Goal: Obtain resource: Obtain resource

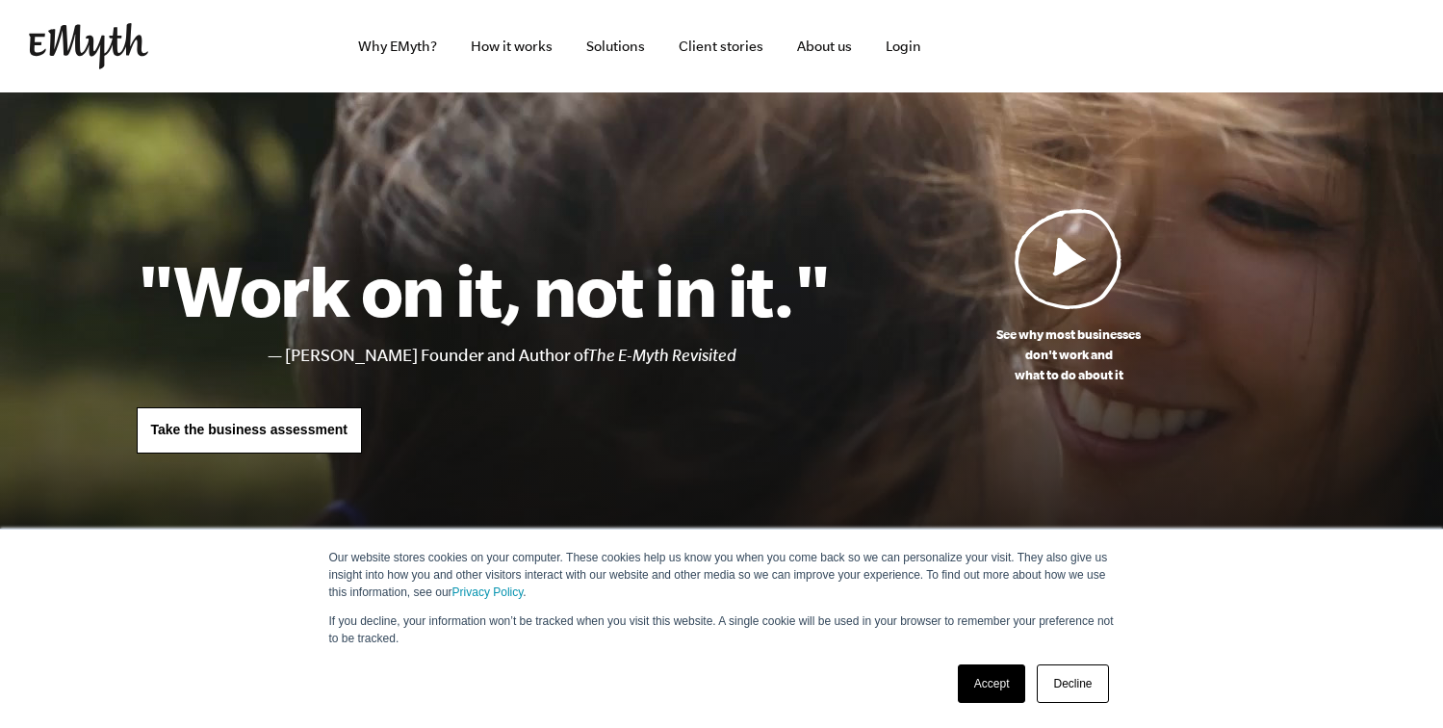
click at [1007, 683] on link "Accept" at bounding box center [992, 683] width 68 height 39
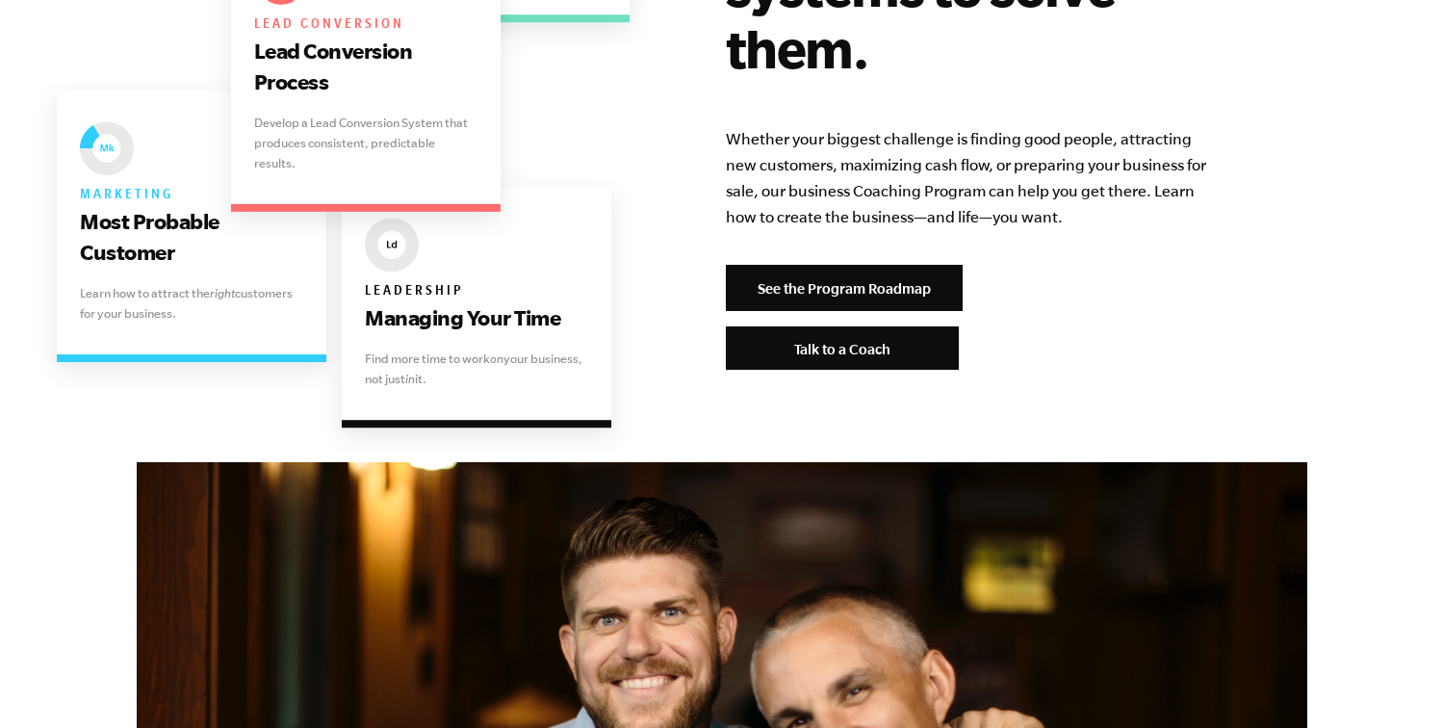
scroll to position [4157, 0]
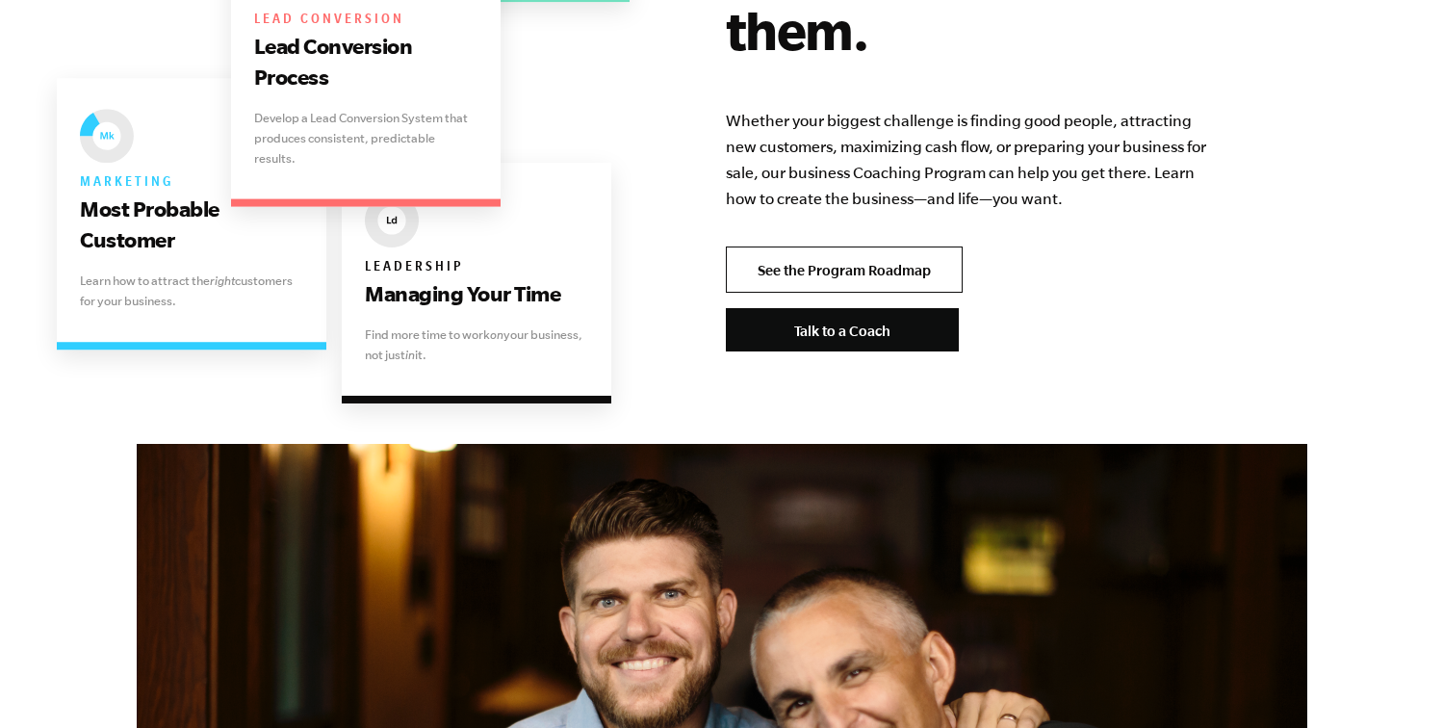
click at [855, 246] on link "See the Program Roadmap" at bounding box center [844, 269] width 237 height 46
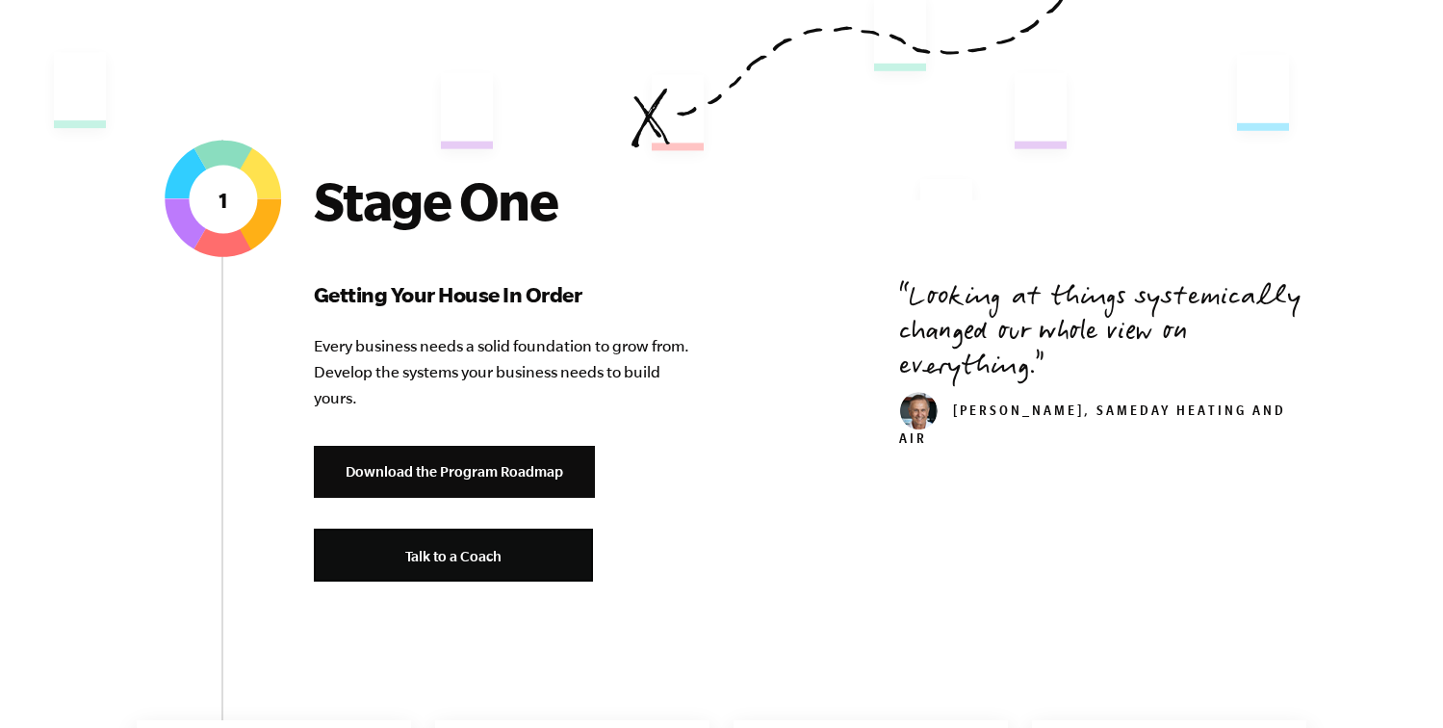
scroll to position [630, 0]
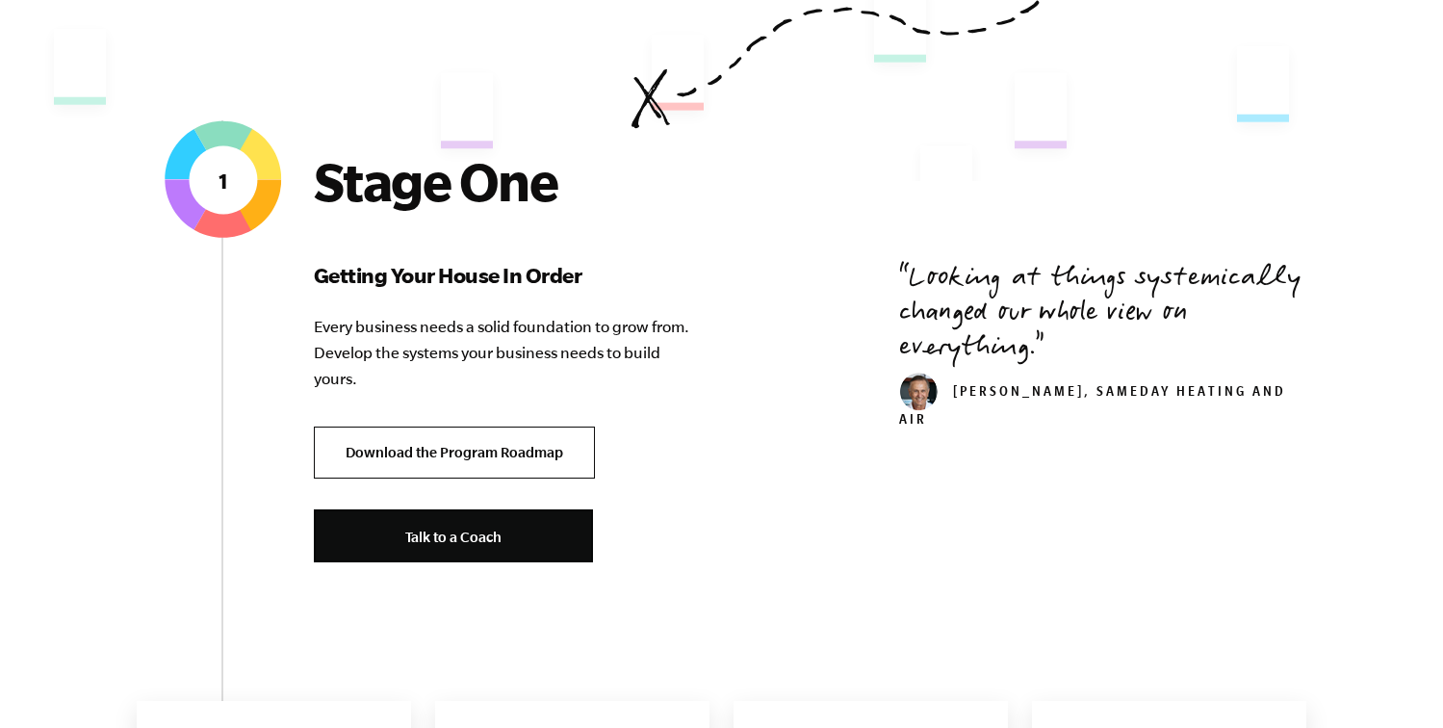
click at [531, 457] on link "Download the Program Roadmap" at bounding box center [454, 452] width 281 height 53
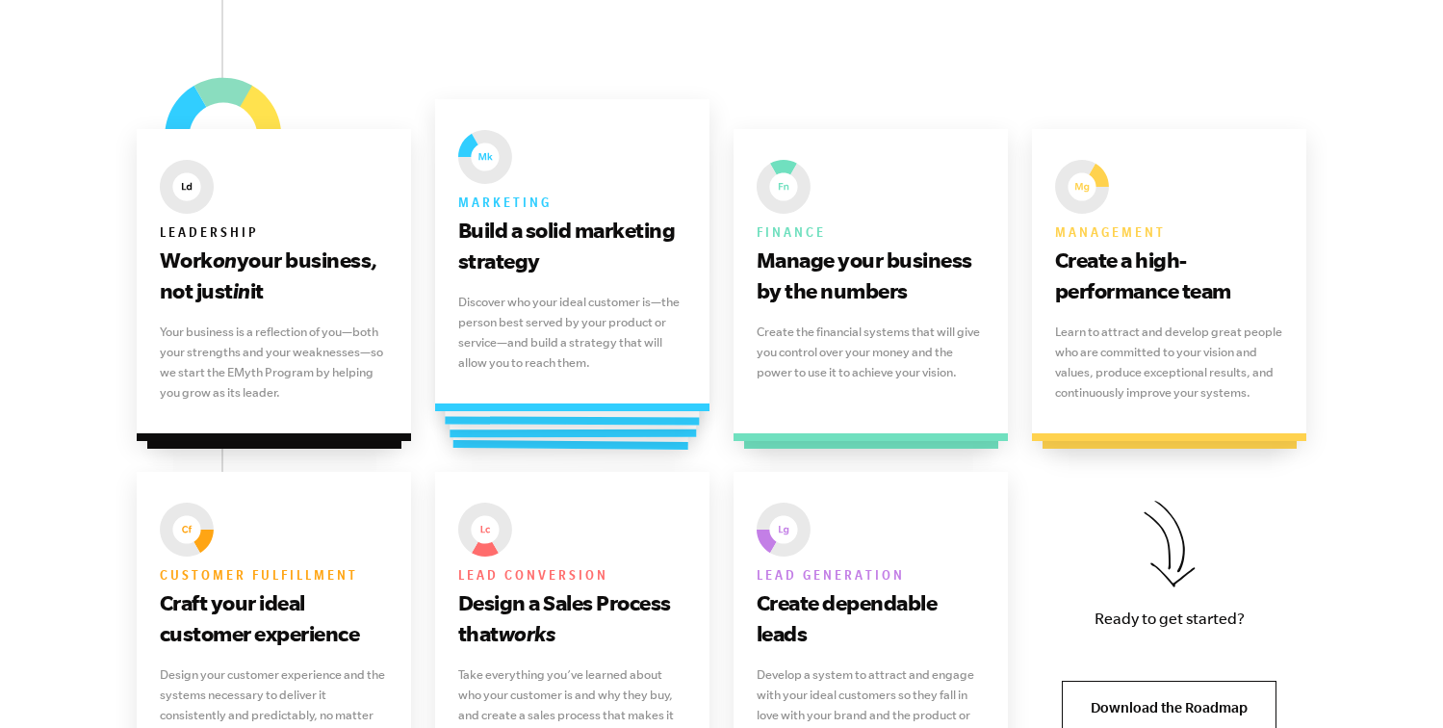
scroll to position [1204, 0]
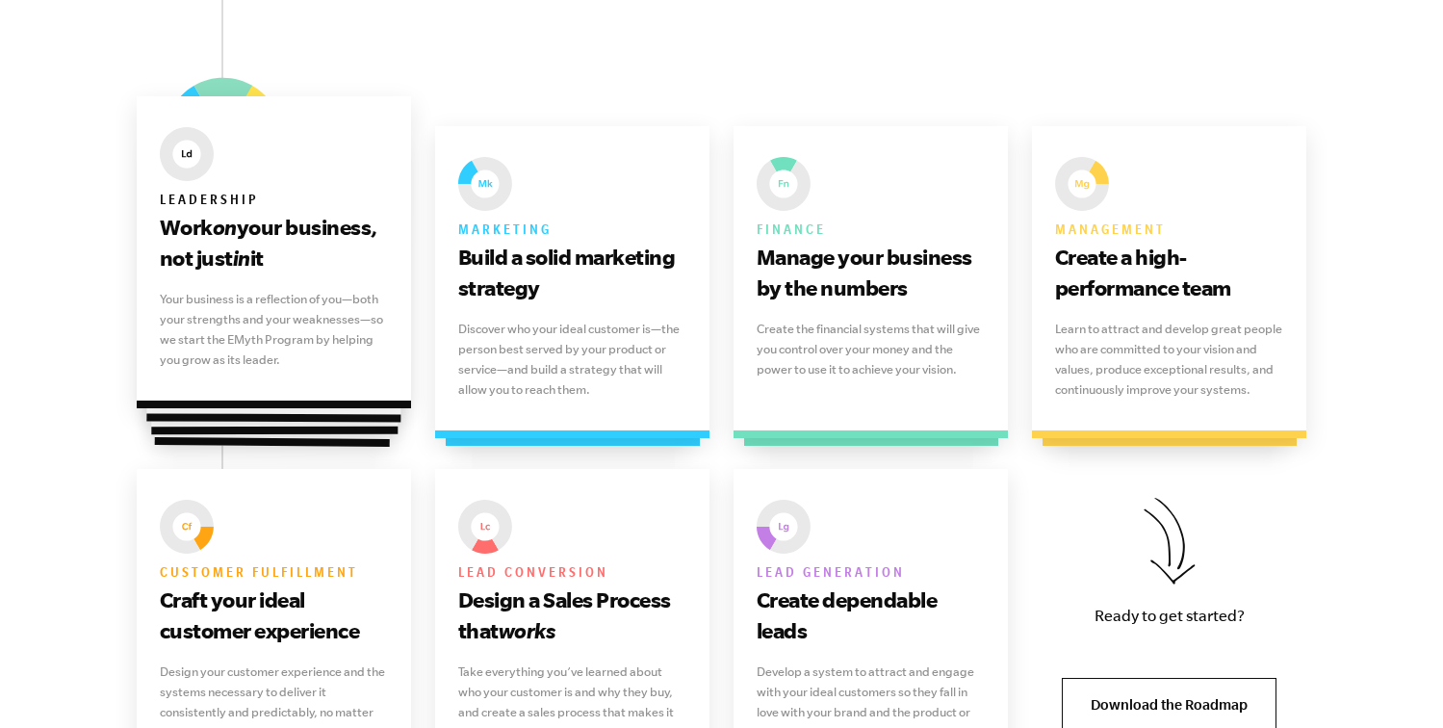
click at [340, 284] on div "Leadership Work on your business, not just in it Your business is a reflection …" at bounding box center [274, 252] width 275 height 312
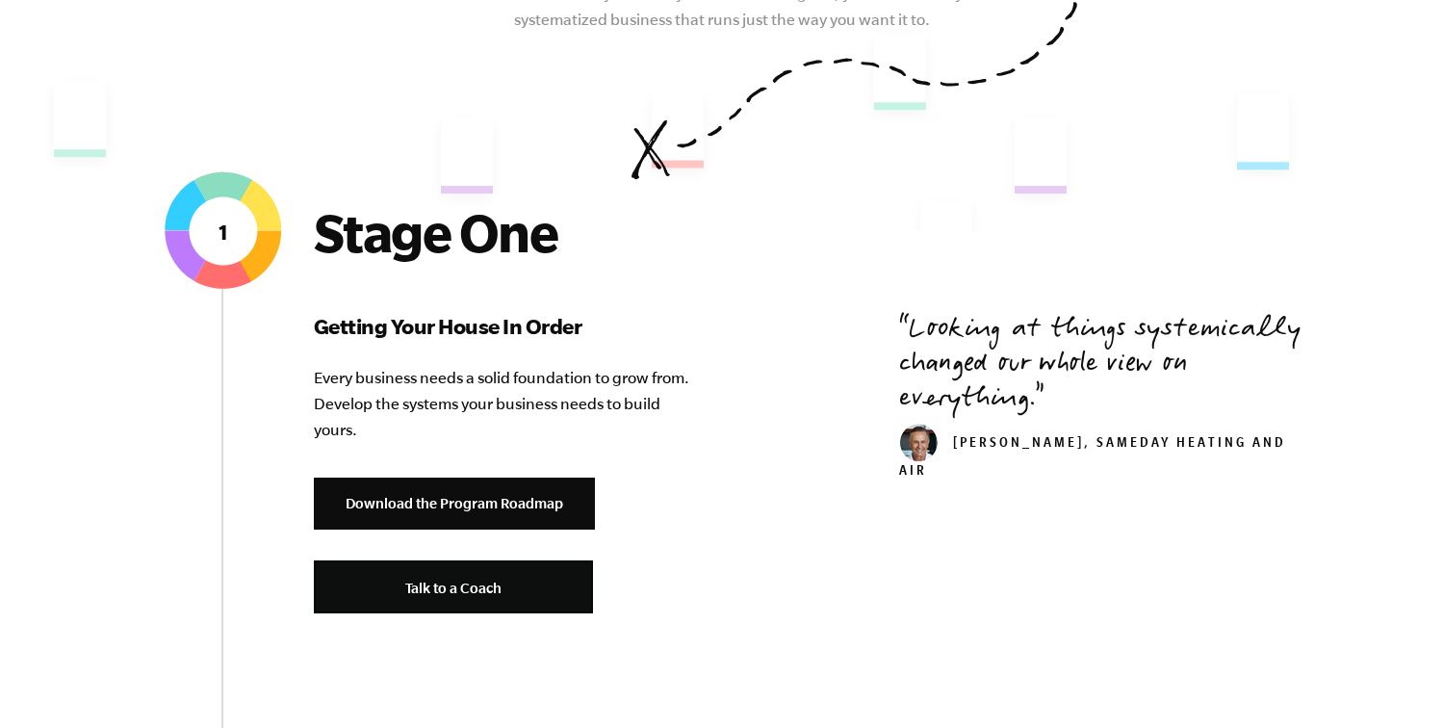
scroll to position [592, 0]
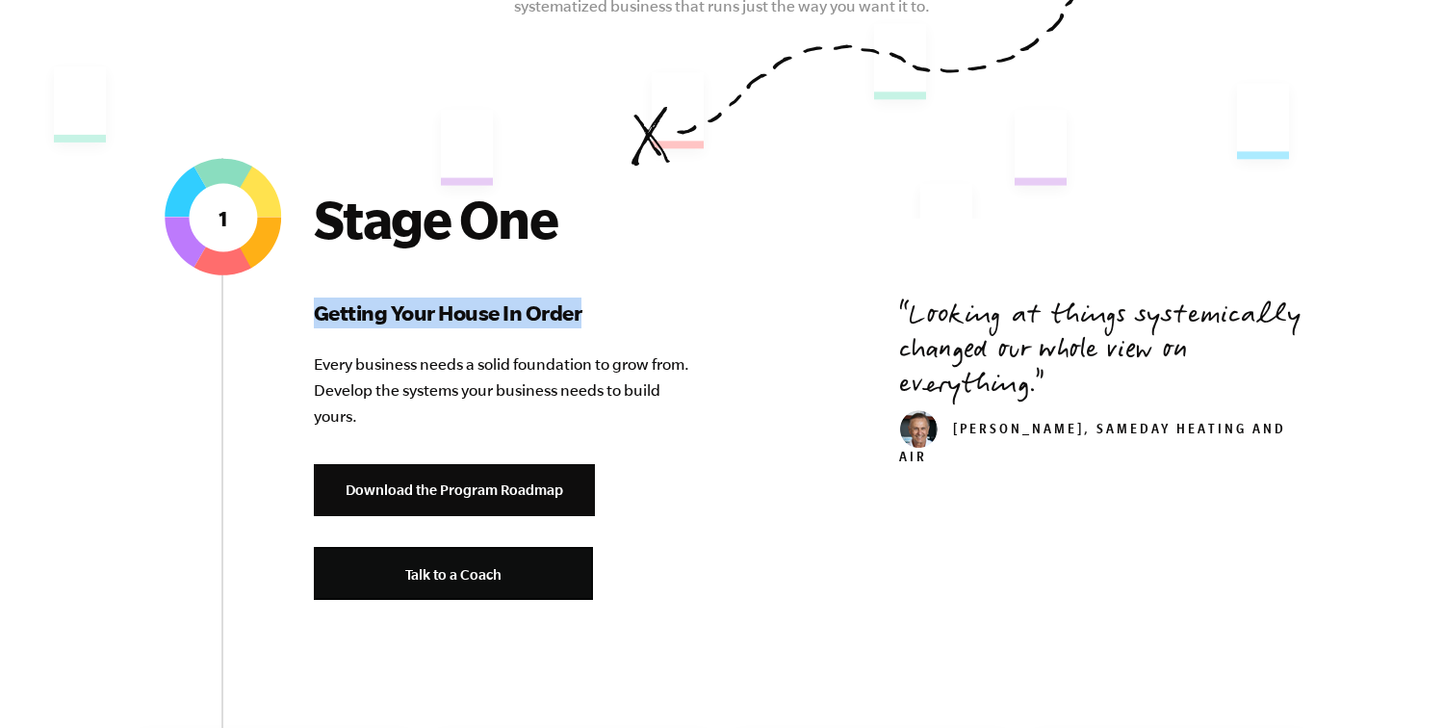
drag, startPoint x: 320, startPoint y: 315, endPoint x: 578, endPoint y: 323, distance: 258.1
click at [578, 323] on h3 "Getting Your House In Order" at bounding box center [506, 312] width 385 height 31
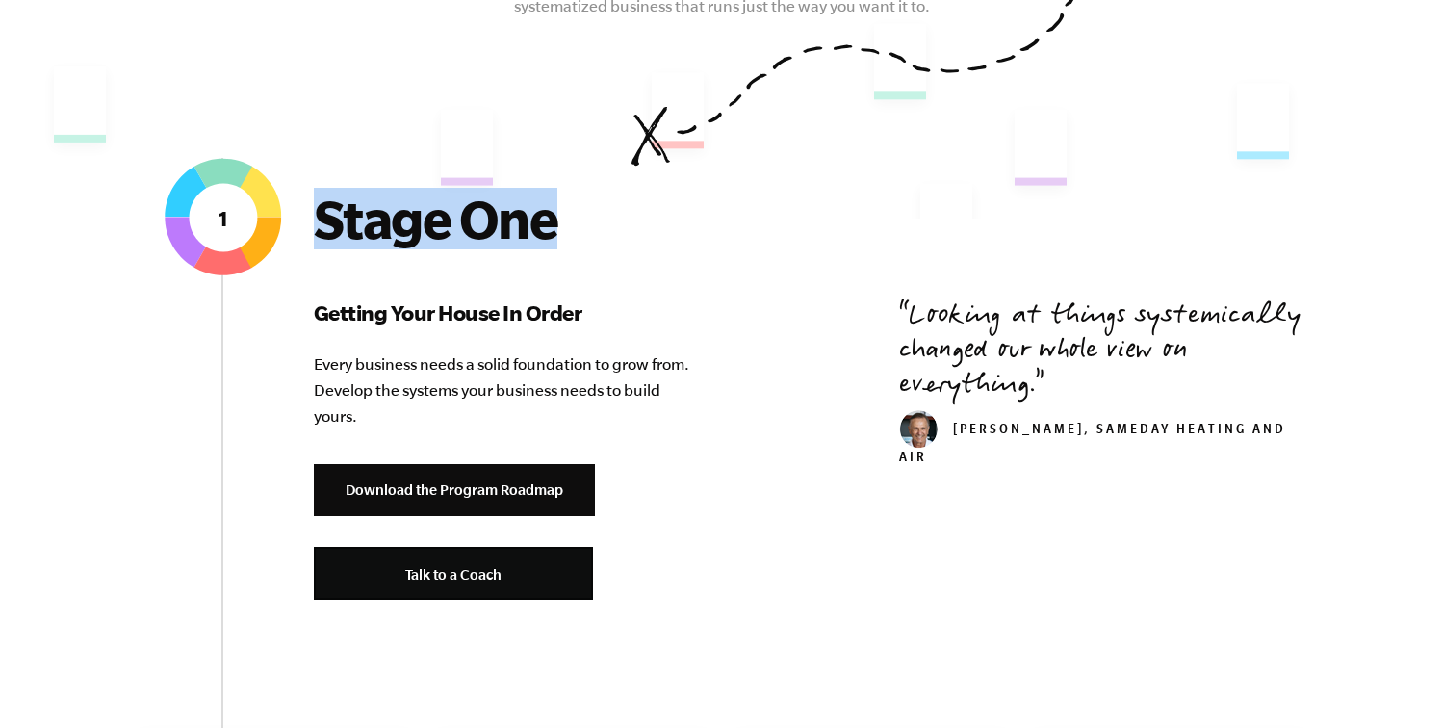
drag, startPoint x: 563, startPoint y: 221, endPoint x: 323, endPoint y: 227, distance: 239.8
click at [323, 227] on h2 "Stage One" at bounding box center [506, 219] width 385 height 62
copy h2 "Stage One"
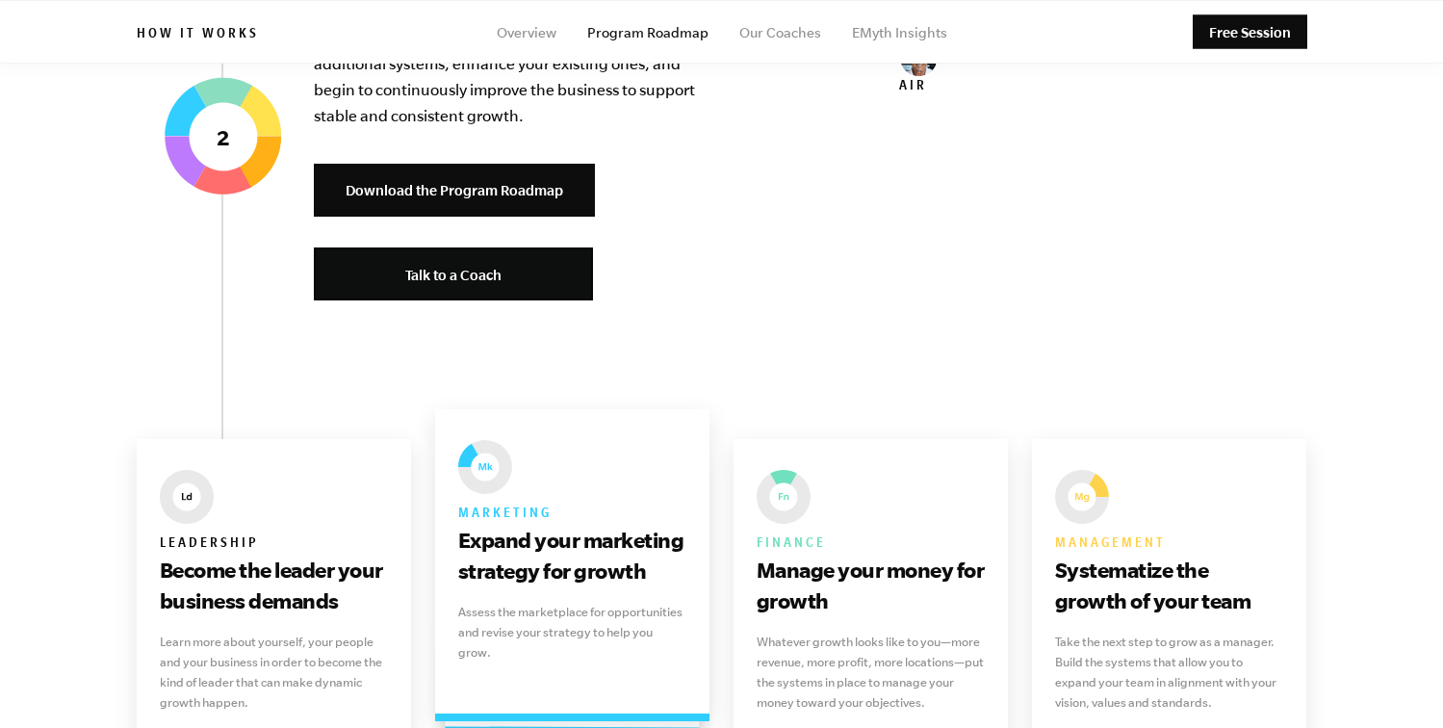
scroll to position [2362, 0]
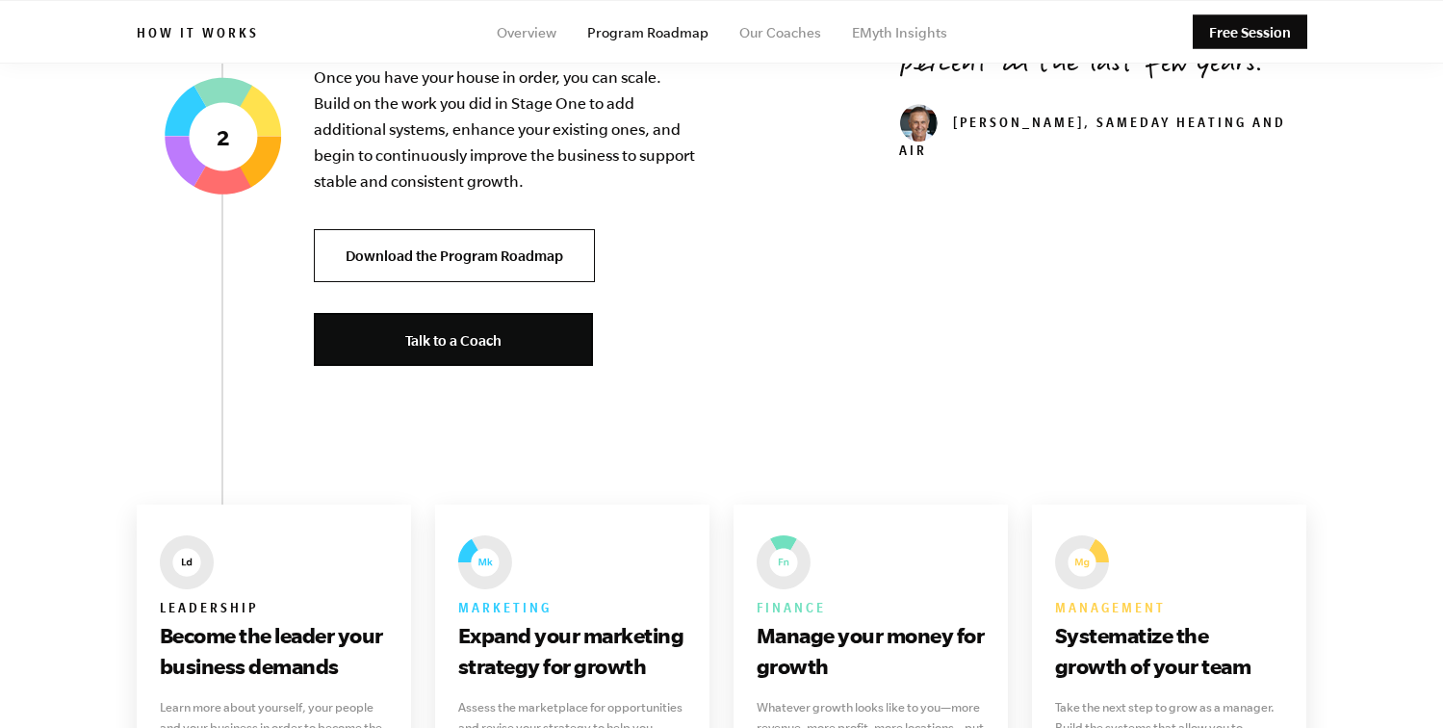
click at [517, 264] on link "Download the Program Roadmap" at bounding box center [454, 255] width 281 height 53
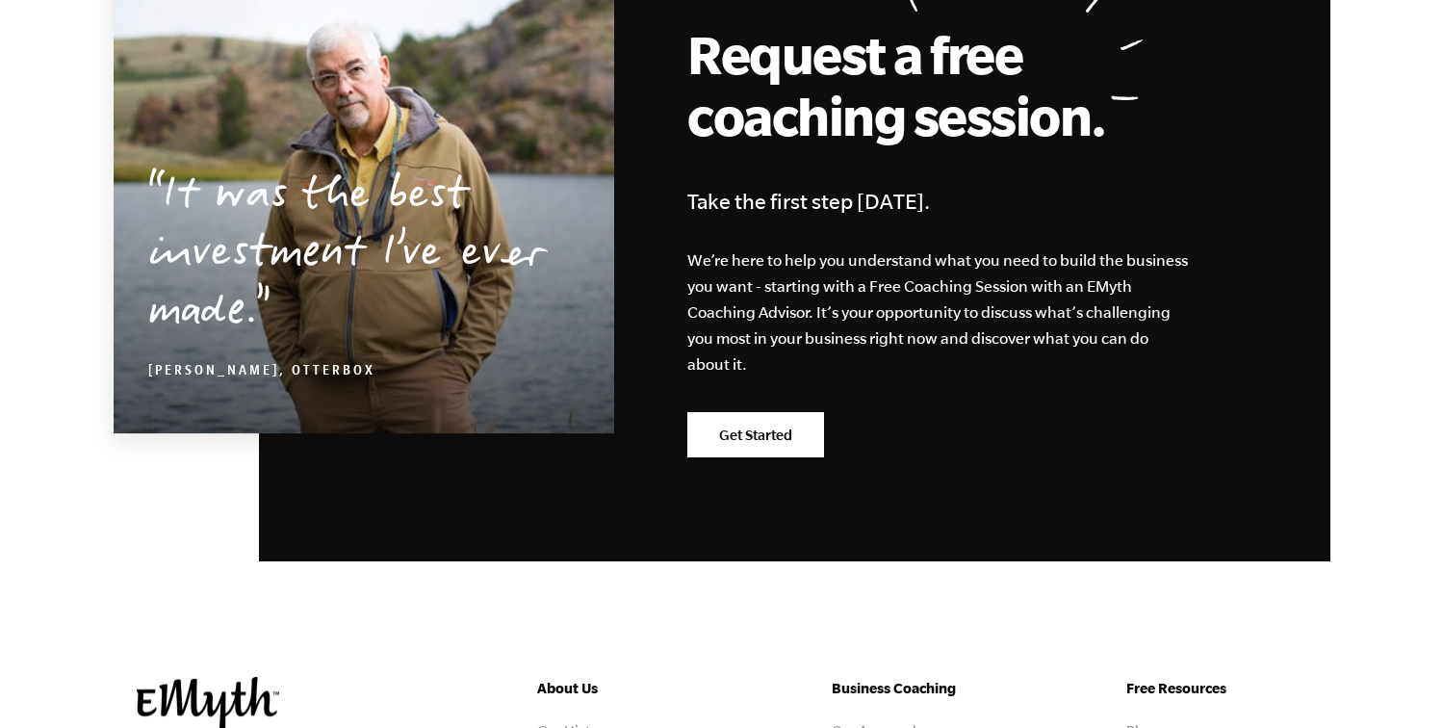
scroll to position [5181, 0]
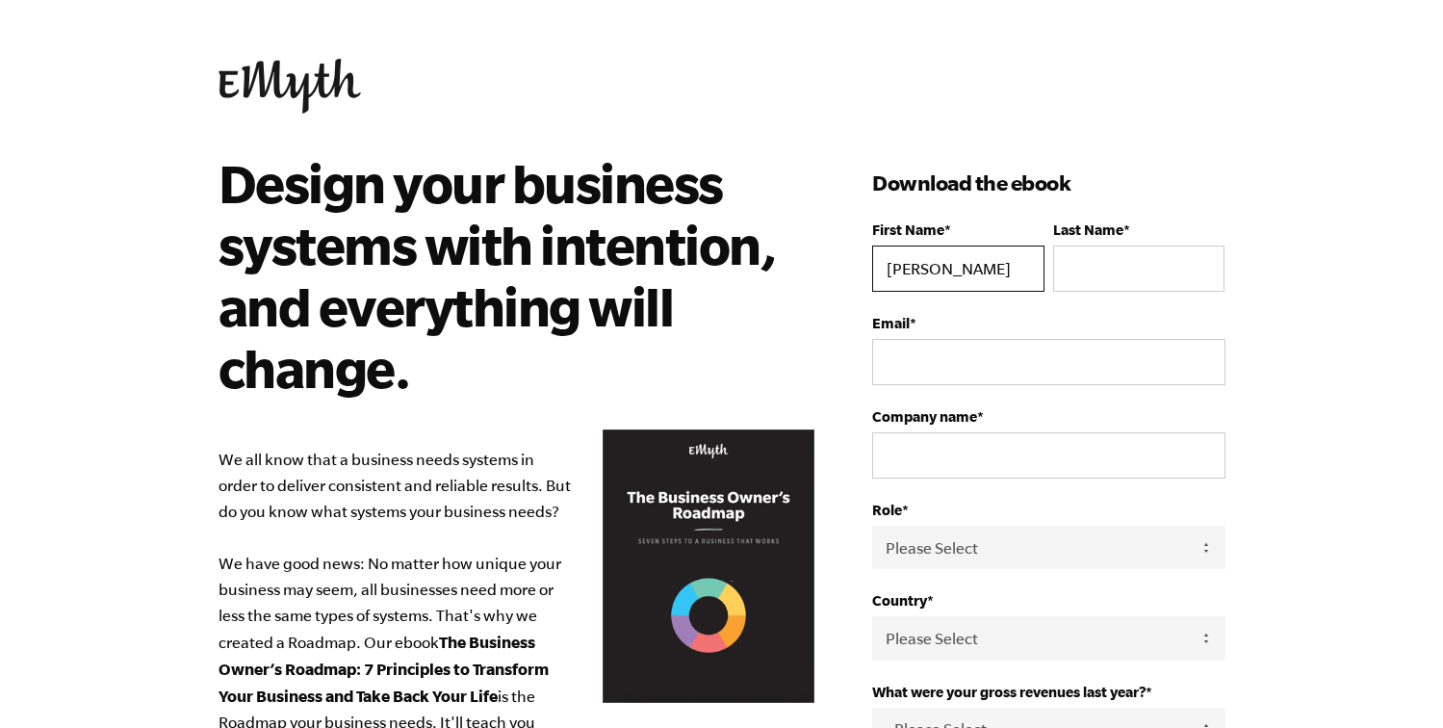
type input "[PERSON_NAME]"
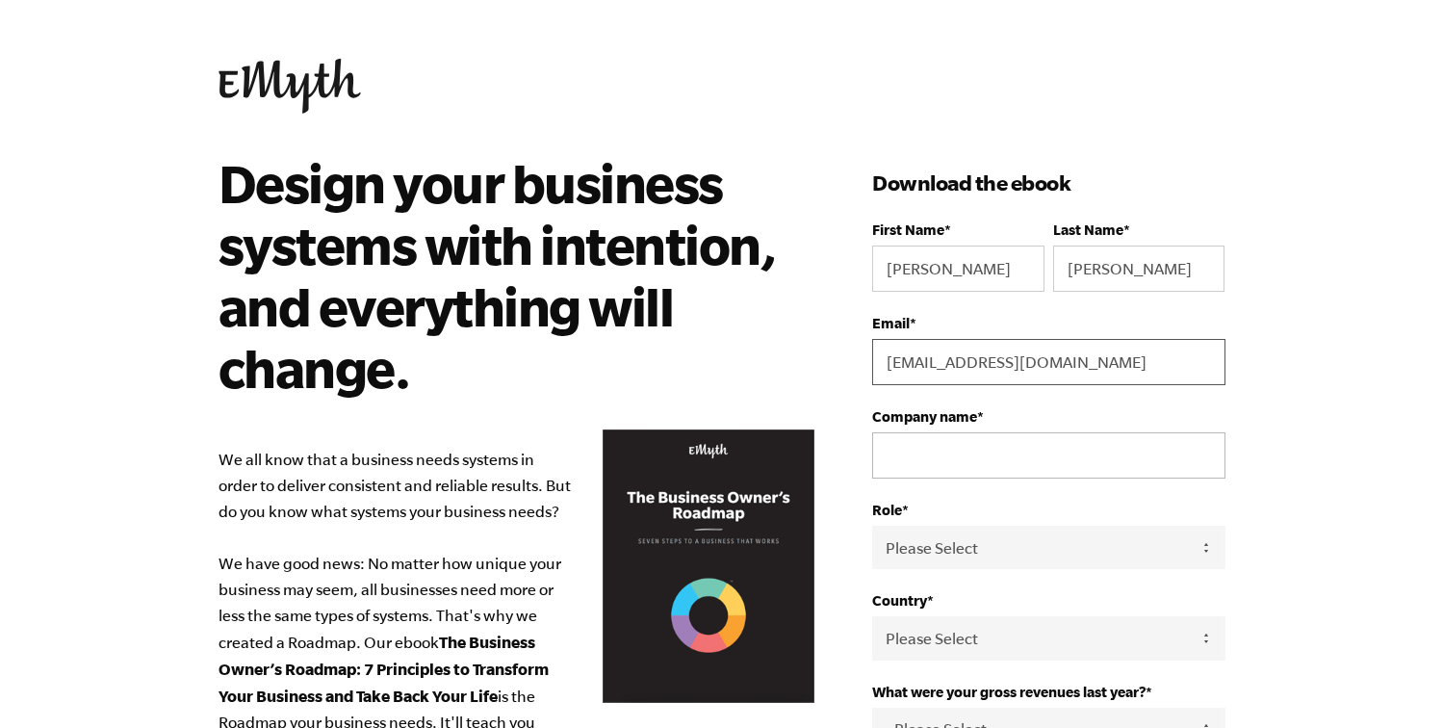
type input "[EMAIL_ADDRESS][DOMAIN_NAME]"
type input "WorkBite"
select select "Owner"
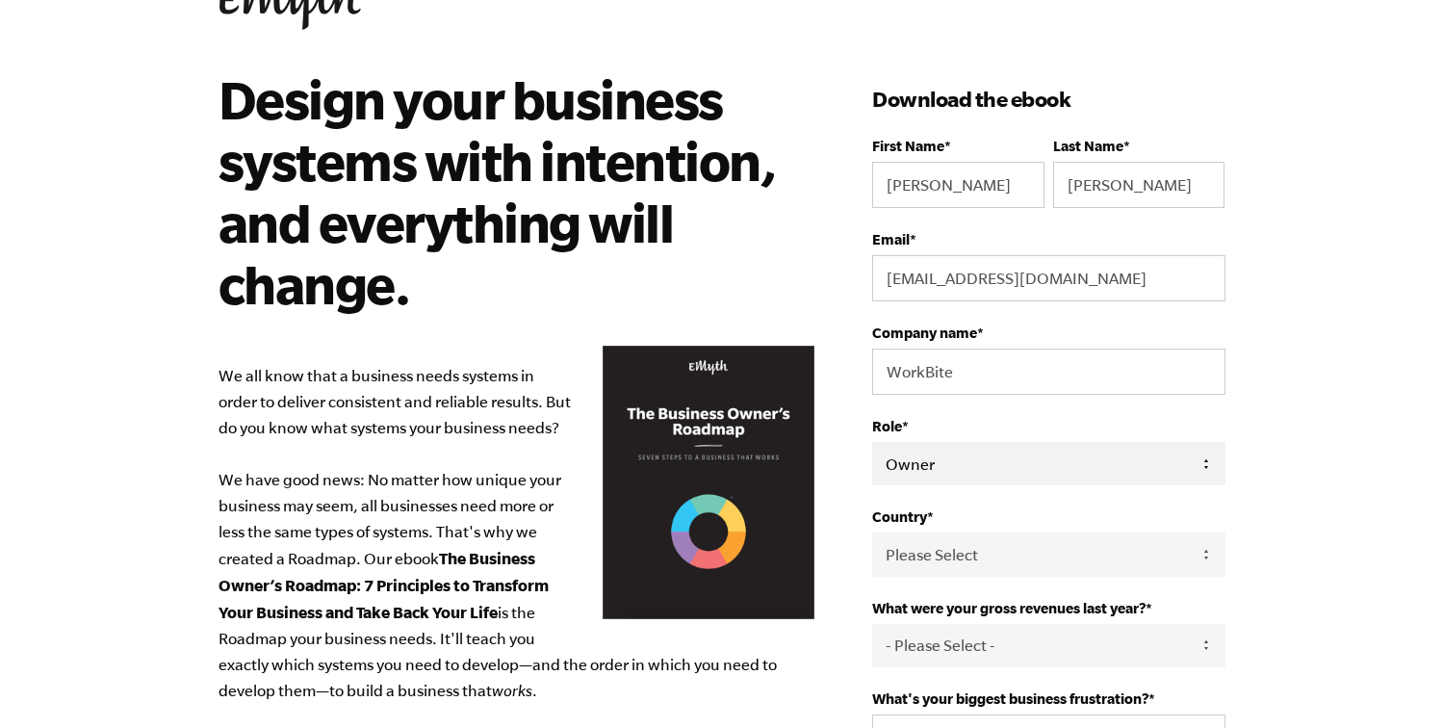
scroll to position [140, 0]
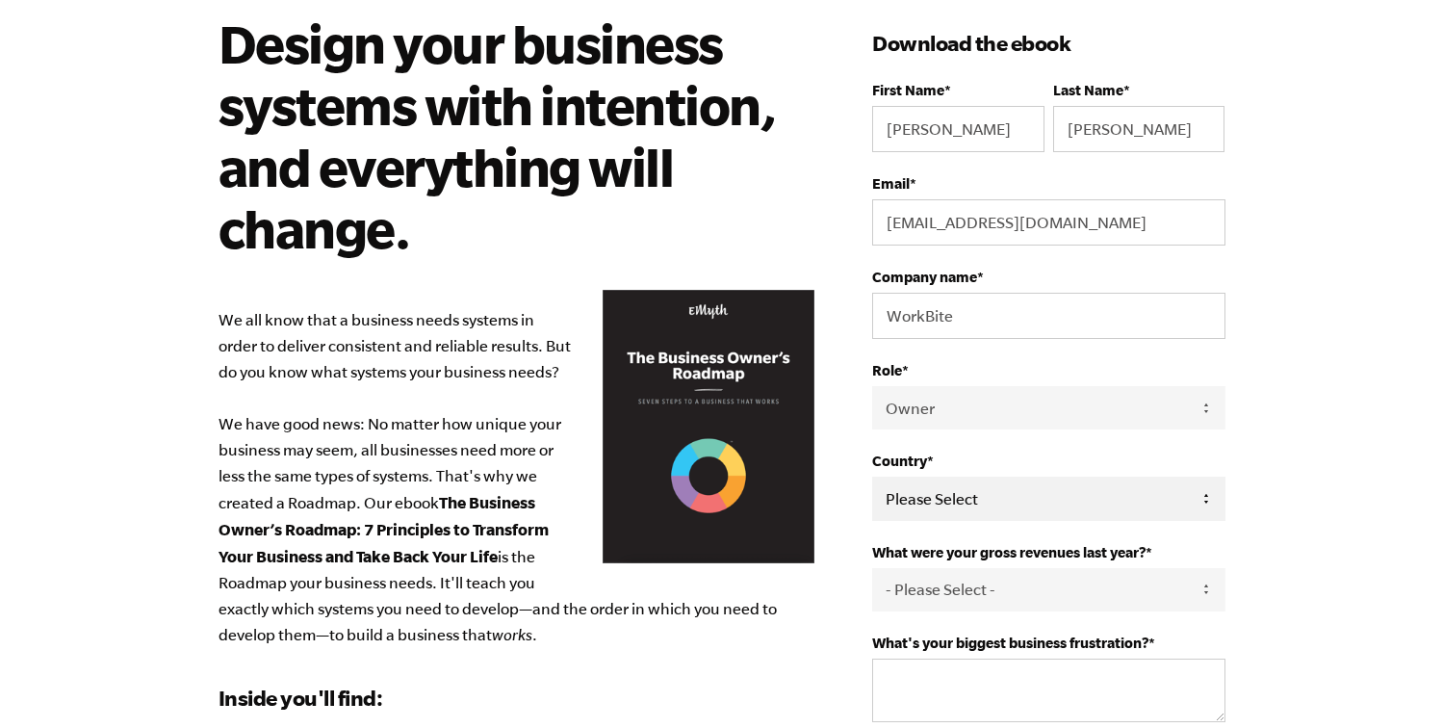
select select "[GEOGRAPHIC_DATA]"
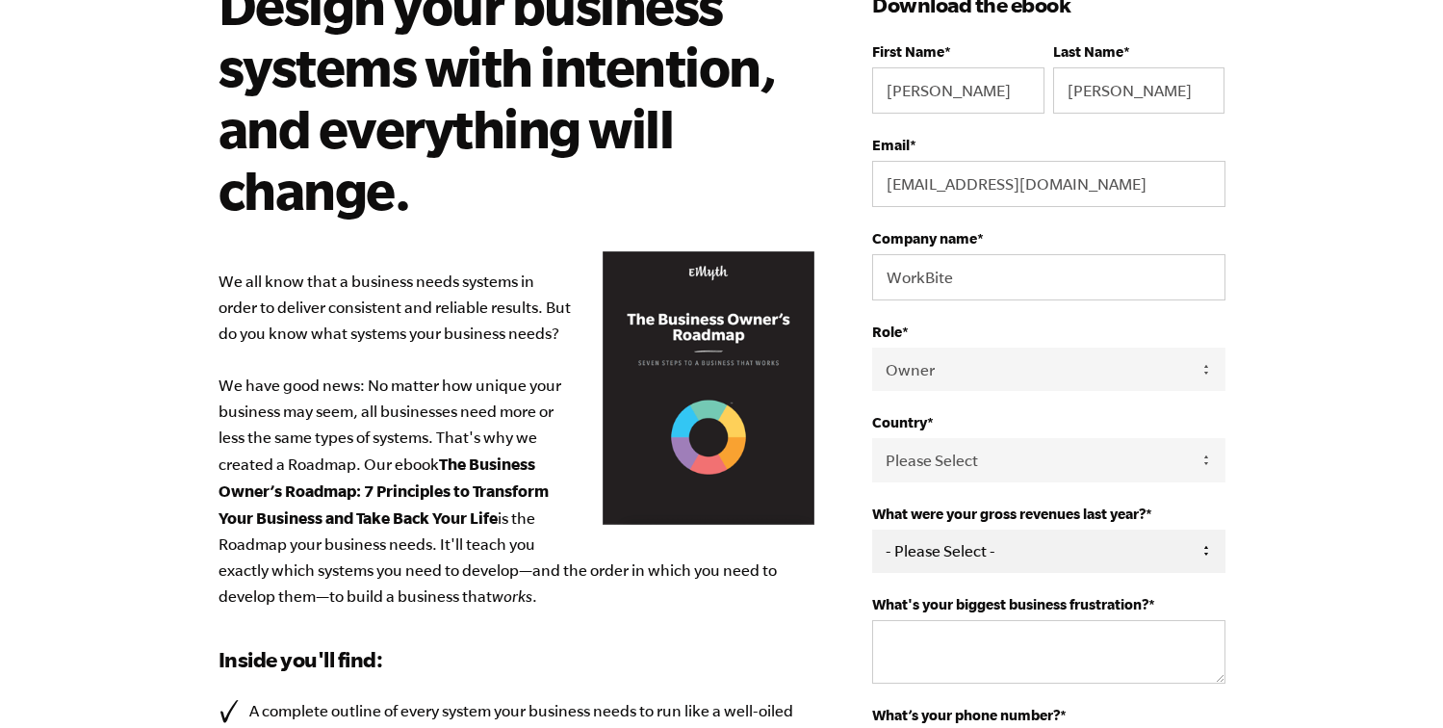
scroll to position [198, 0]
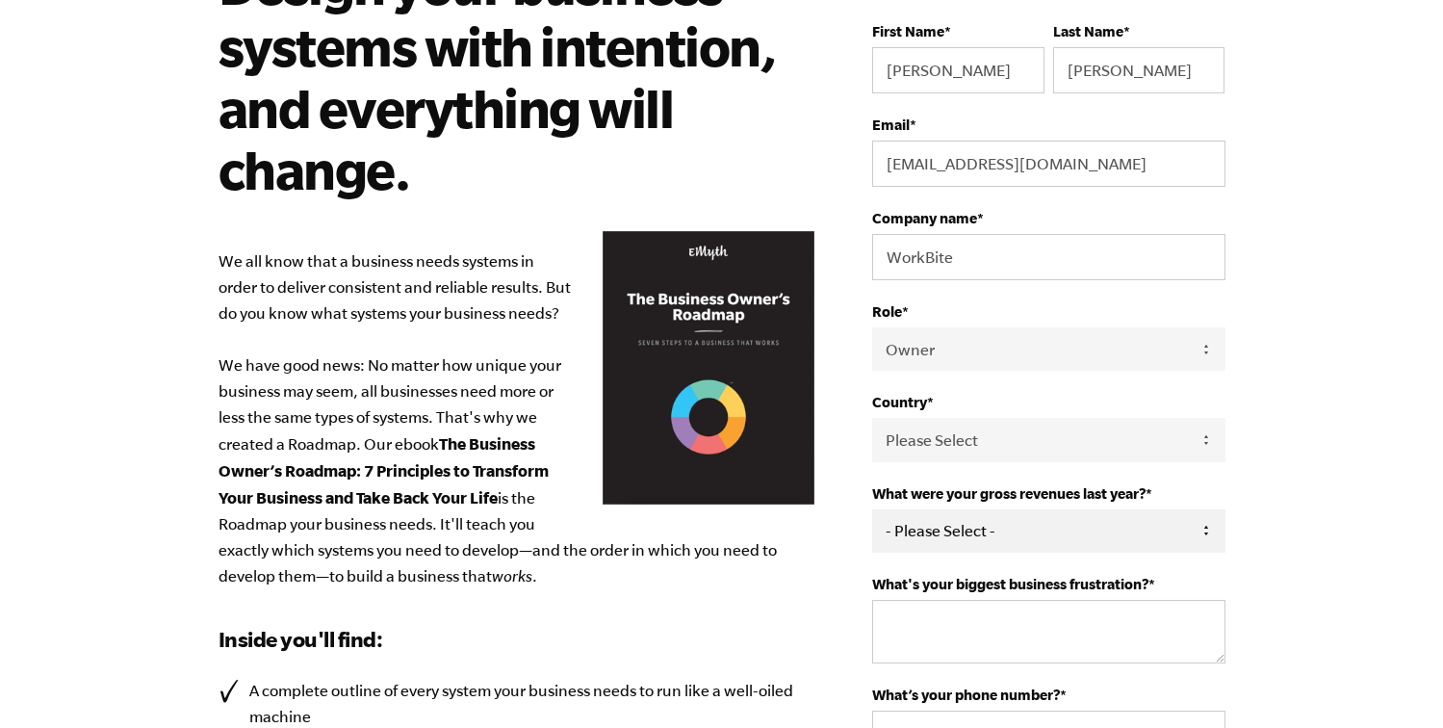
select select "76-150K"
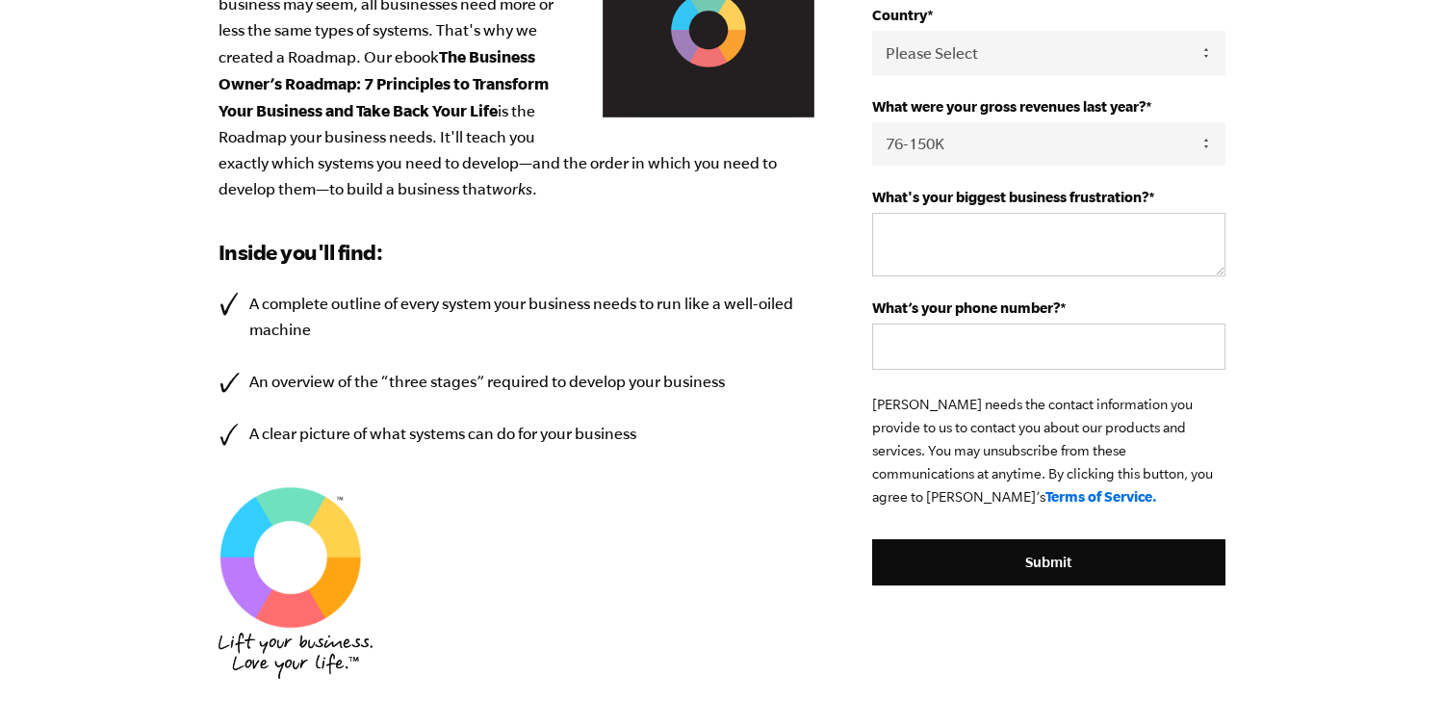
scroll to position [501, 0]
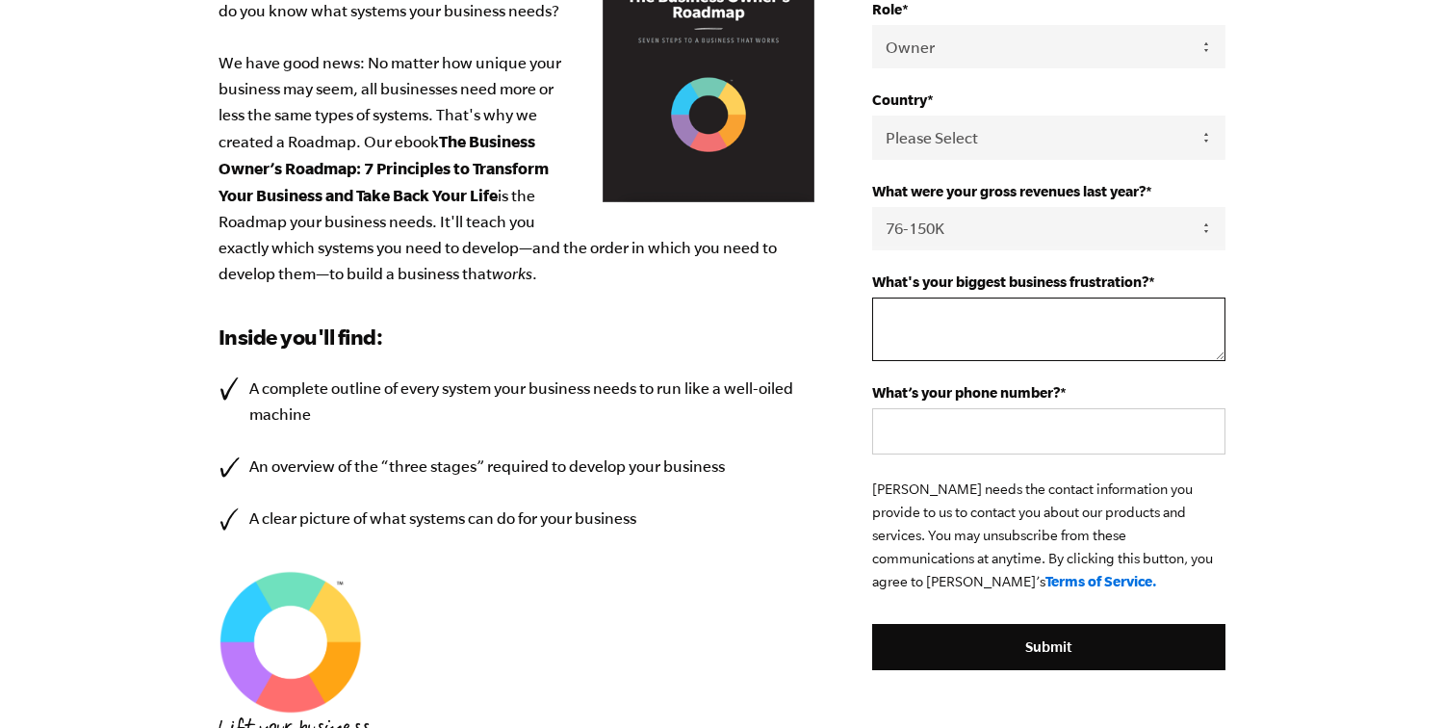
click at [969, 318] on textarea "What's your biggest business frustration? *" at bounding box center [1048, 329] width 352 height 64
type textarea "Accountability"
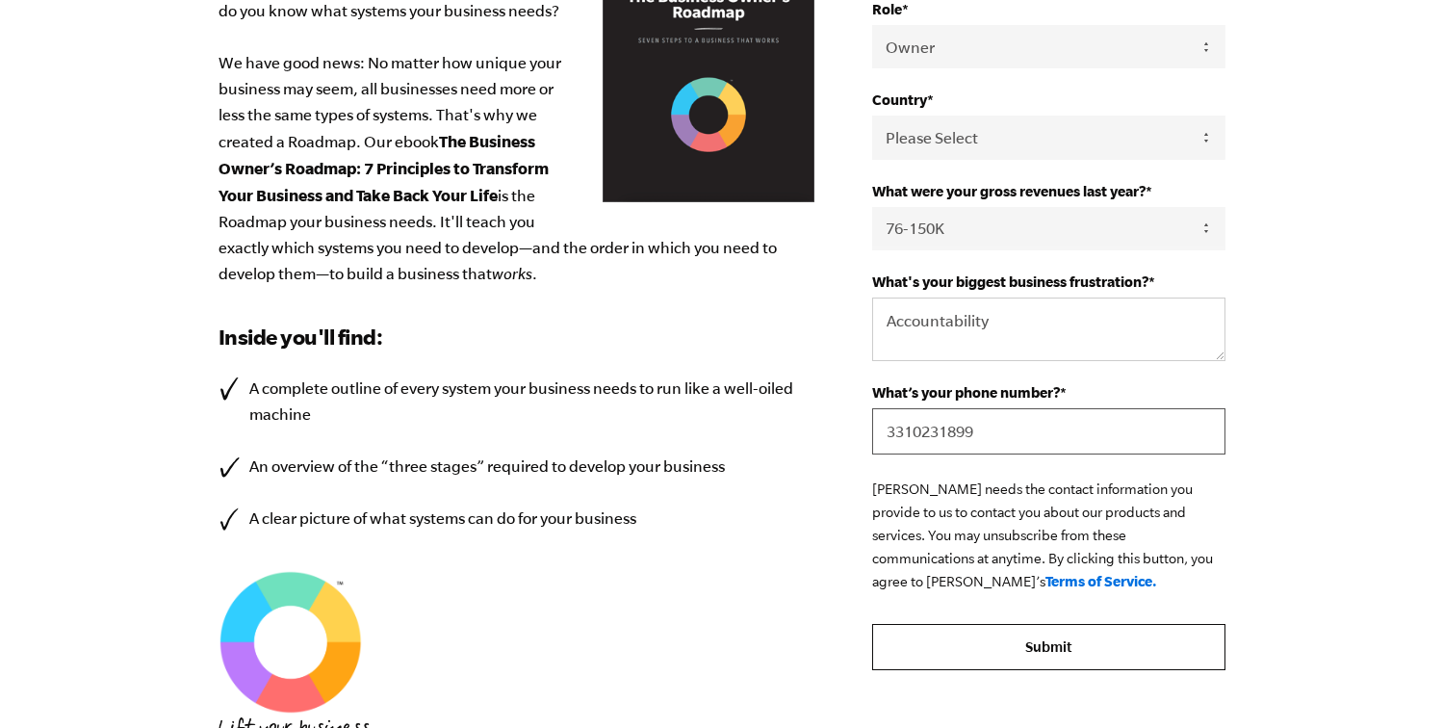
type input "3310231899"
click at [1054, 654] on input "Submit" at bounding box center [1048, 647] width 352 height 46
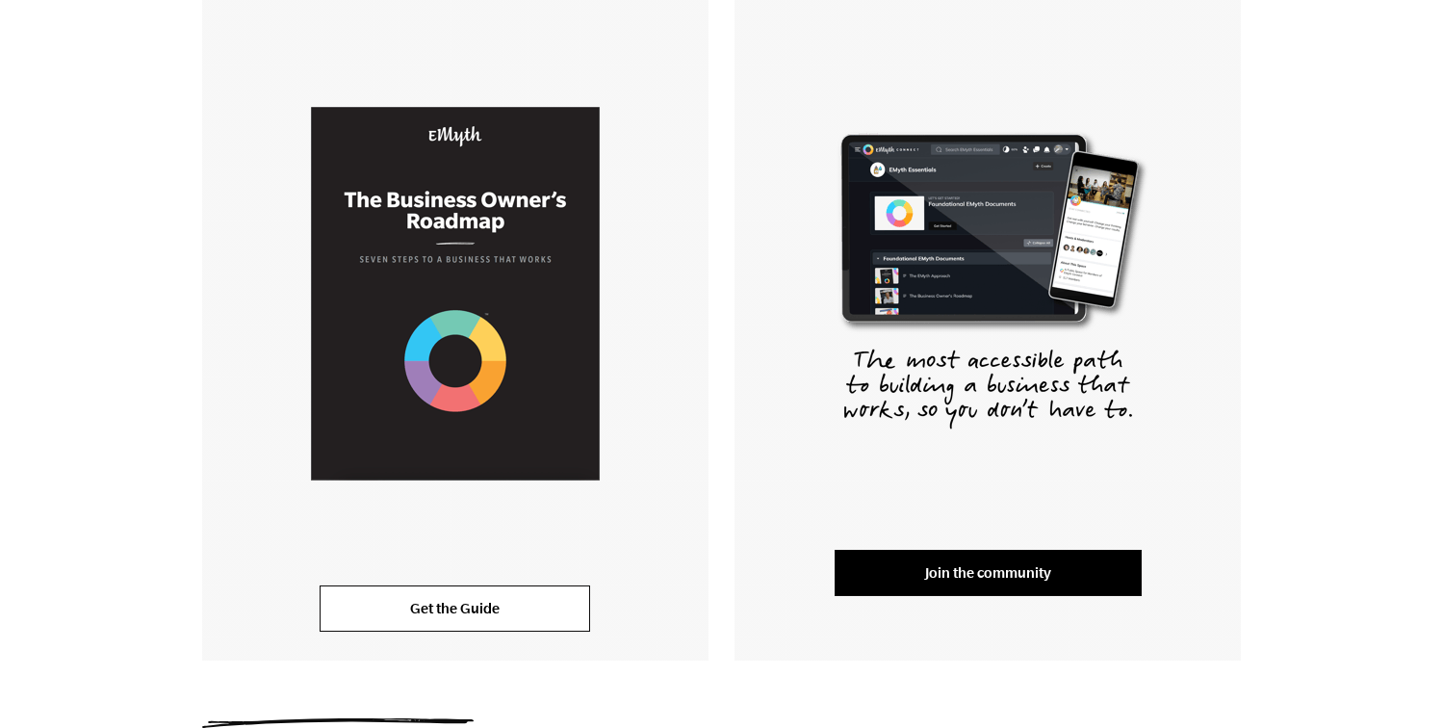
scroll to position [422, 0]
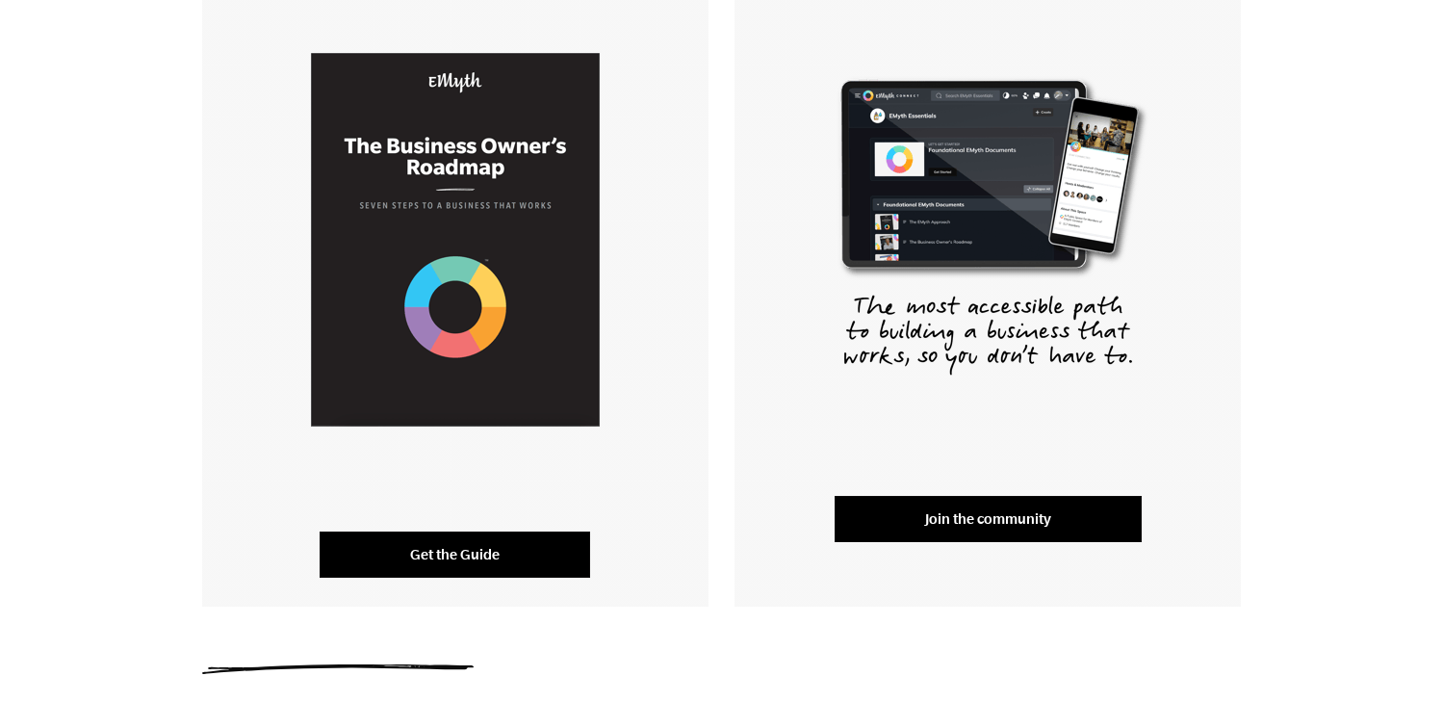
click at [474, 554] on link "Get the Guide" at bounding box center [455, 554] width 271 height 46
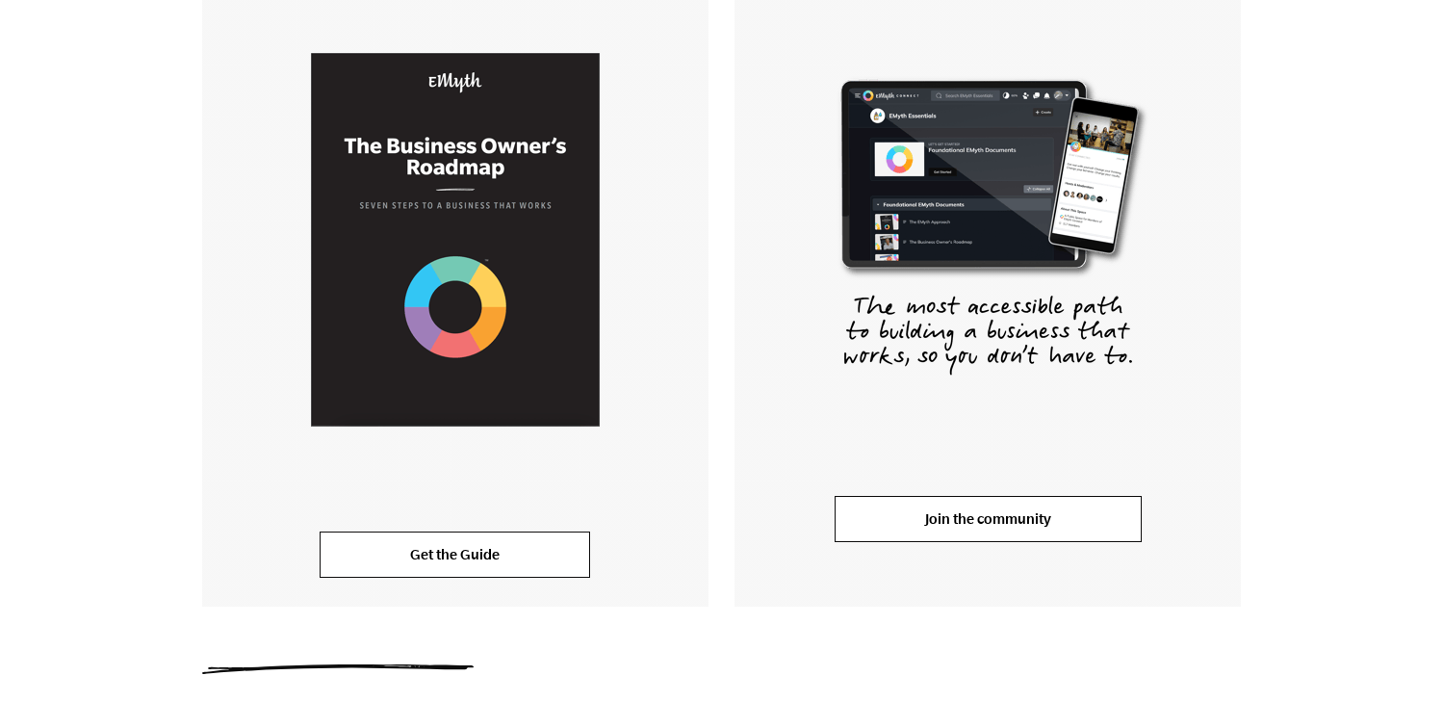
click at [1028, 497] on link "Join the community" at bounding box center [988, 519] width 307 height 46
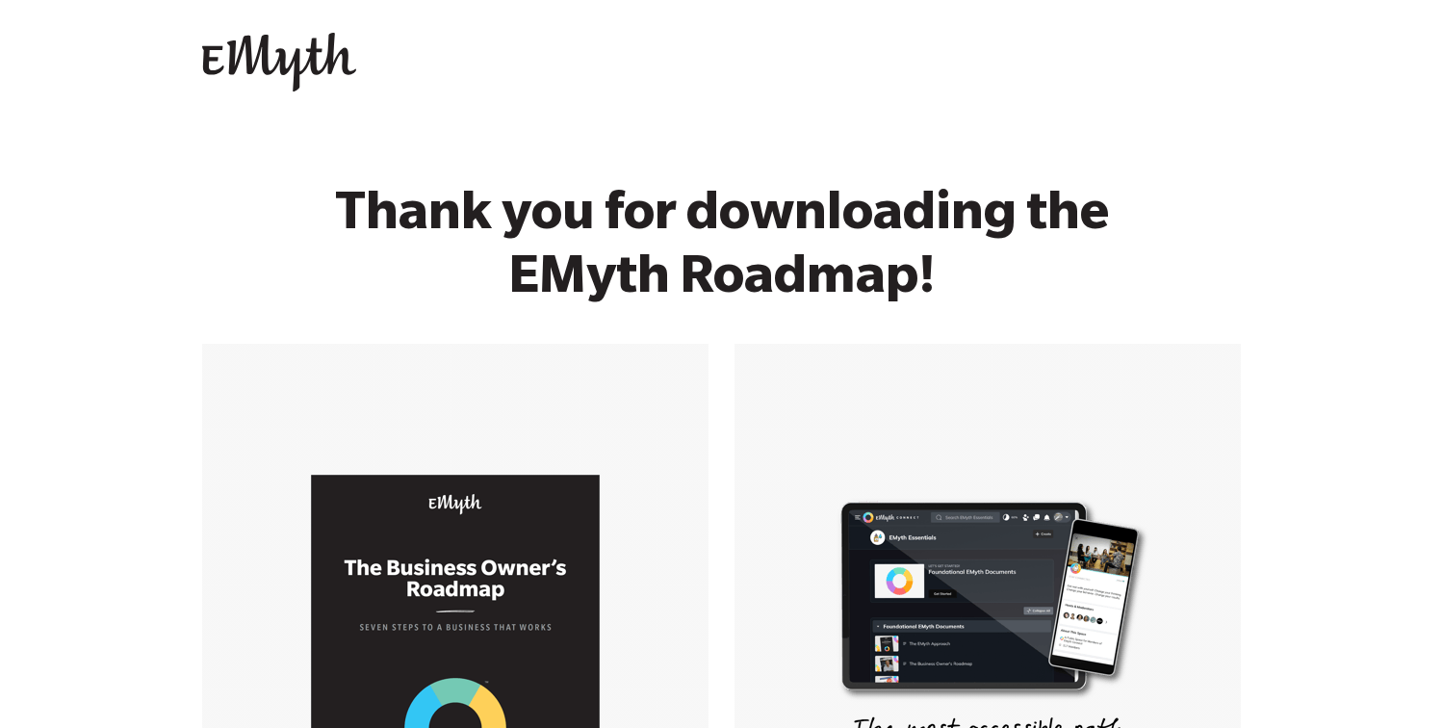
scroll to position [0, 0]
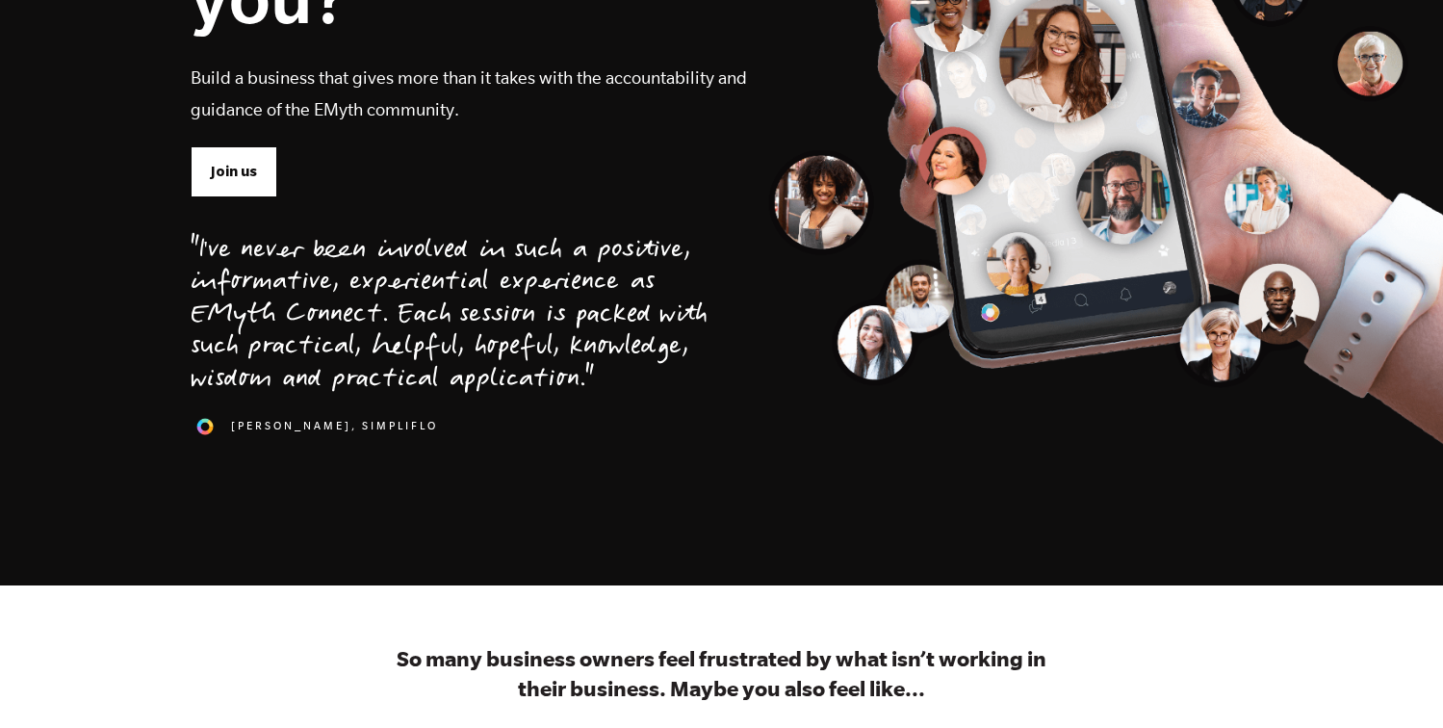
scroll to position [308, 0]
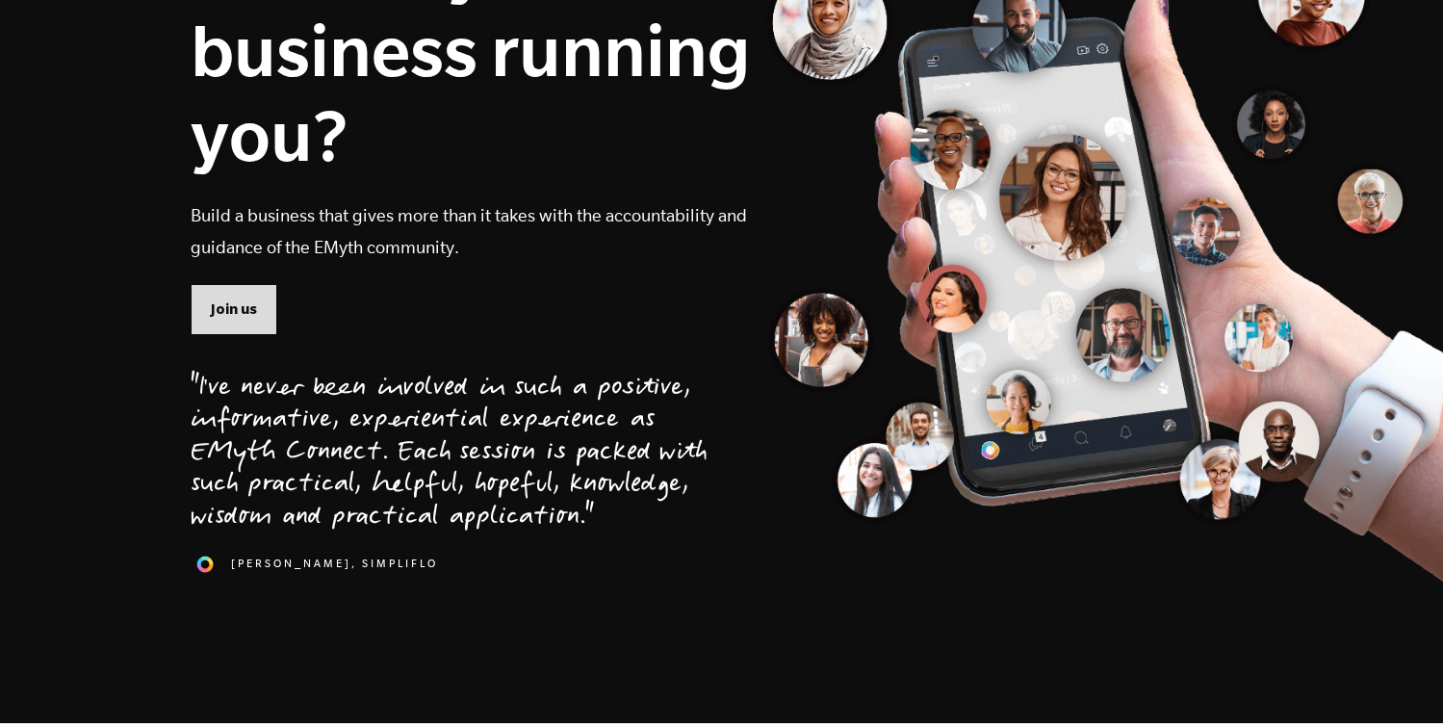
click at [250, 322] on link "Join us" at bounding box center [234, 309] width 87 height 50
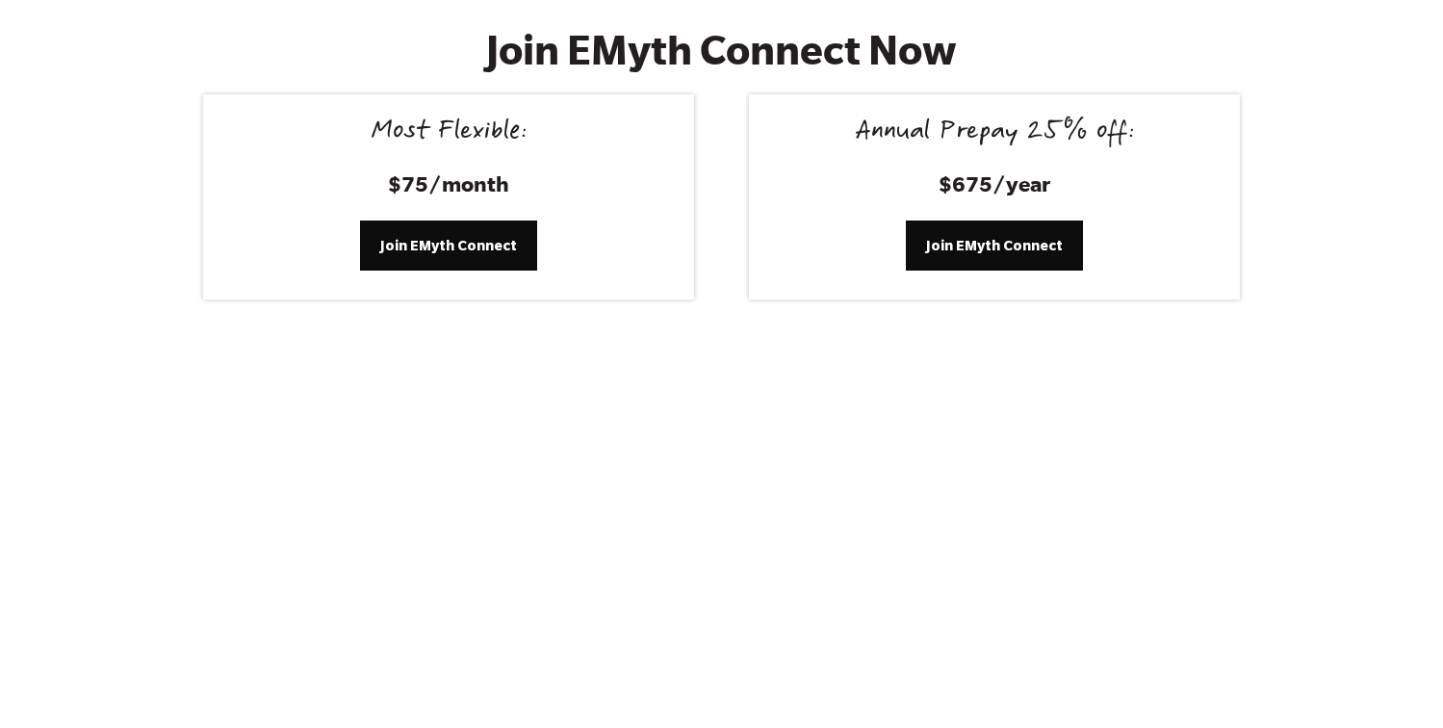
scroll to position [8234, 0]
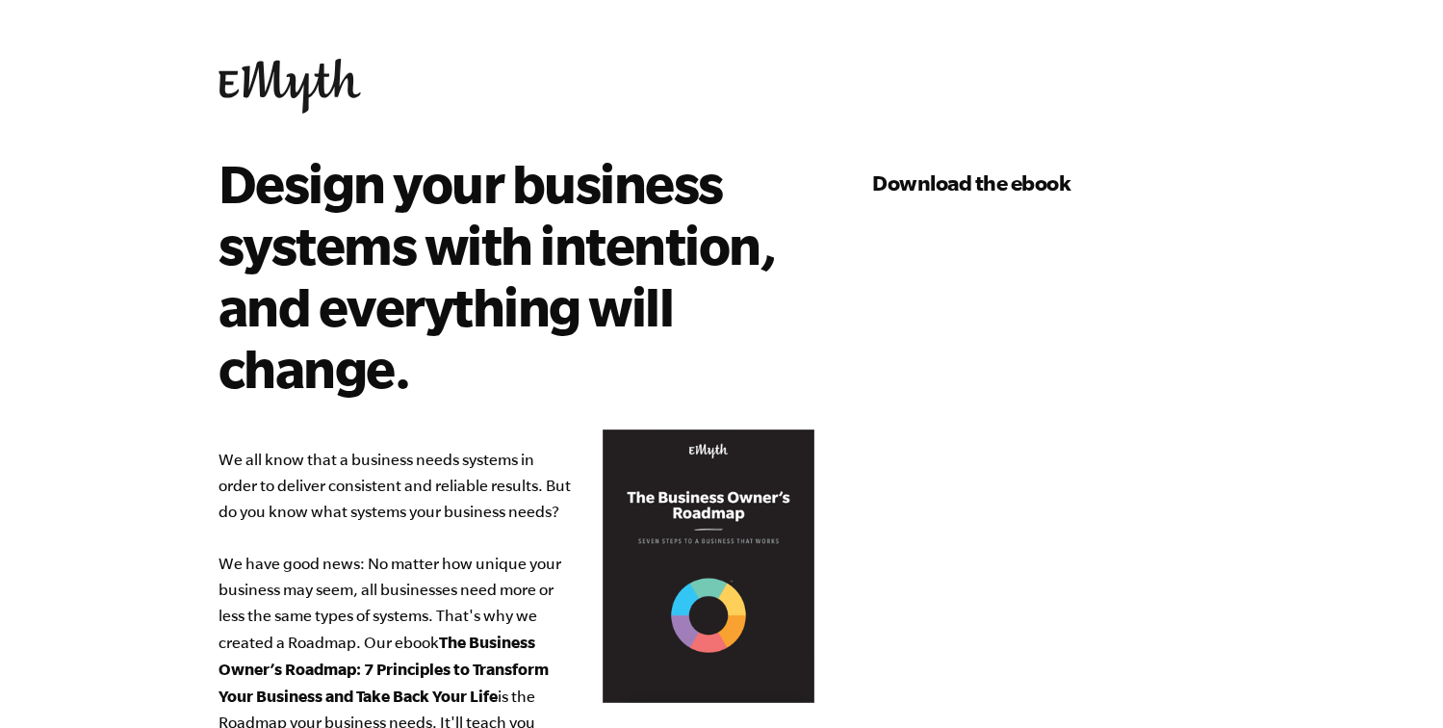
select select "76-150K"
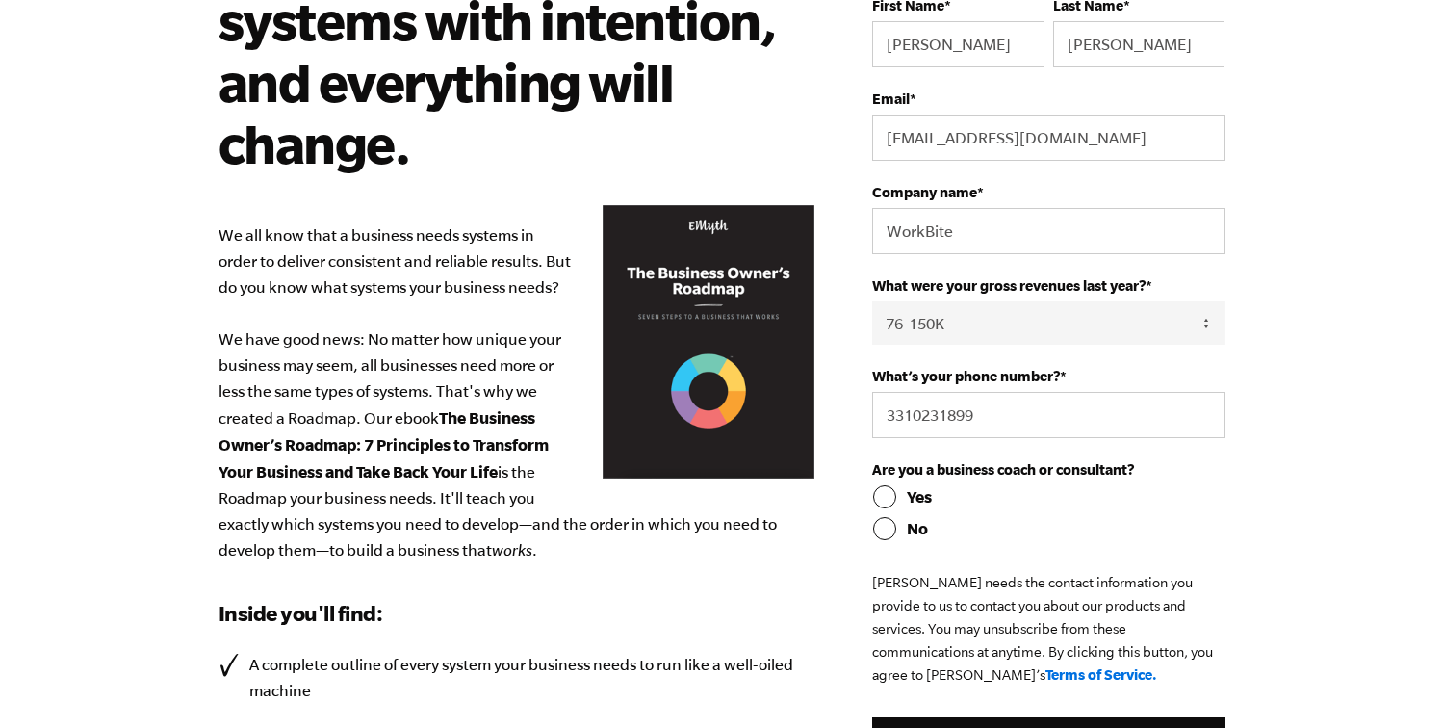
scroll to position [247, 0]
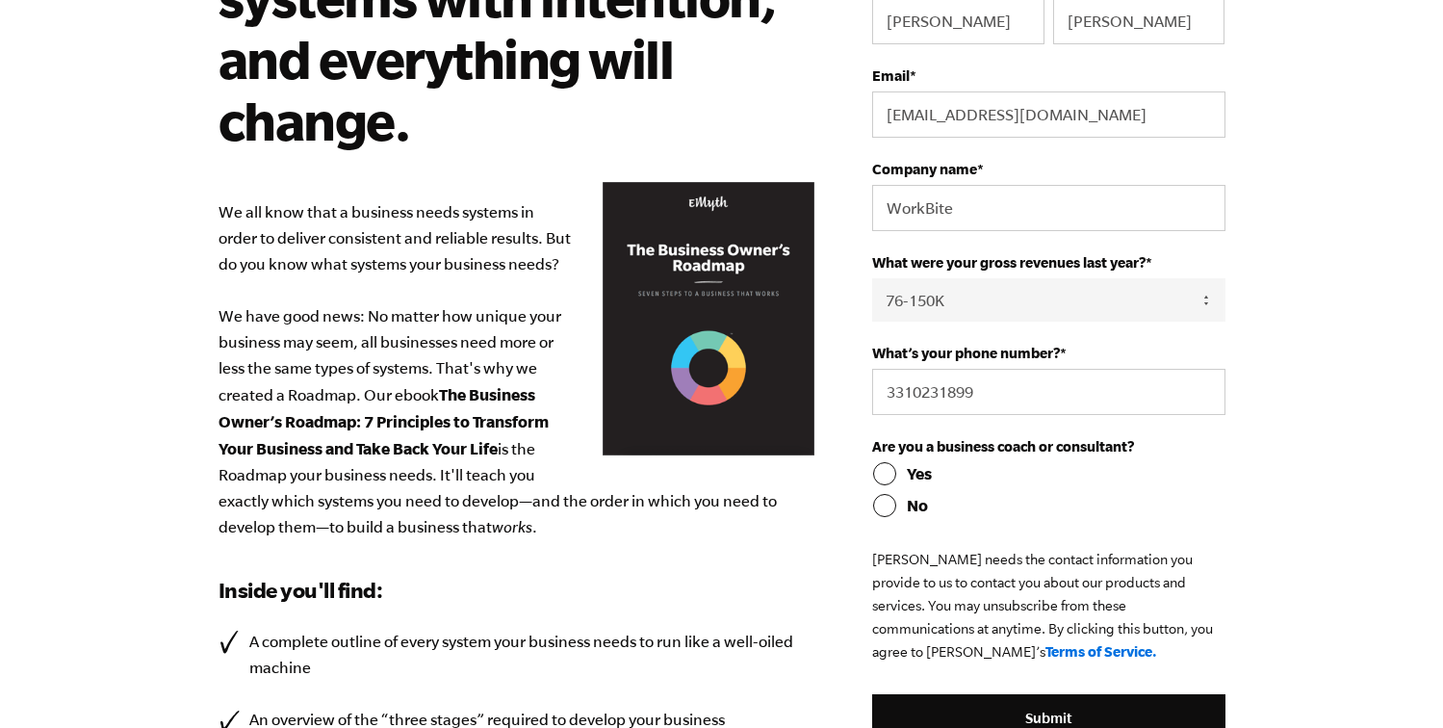
click at [891, 493] on ul "Yes No" at bounding box center [1048, 489] width 352 height 55
click at [891, 510] on input "No" at bounding box center [1048, 505] width 352 height 23
radio input "true"
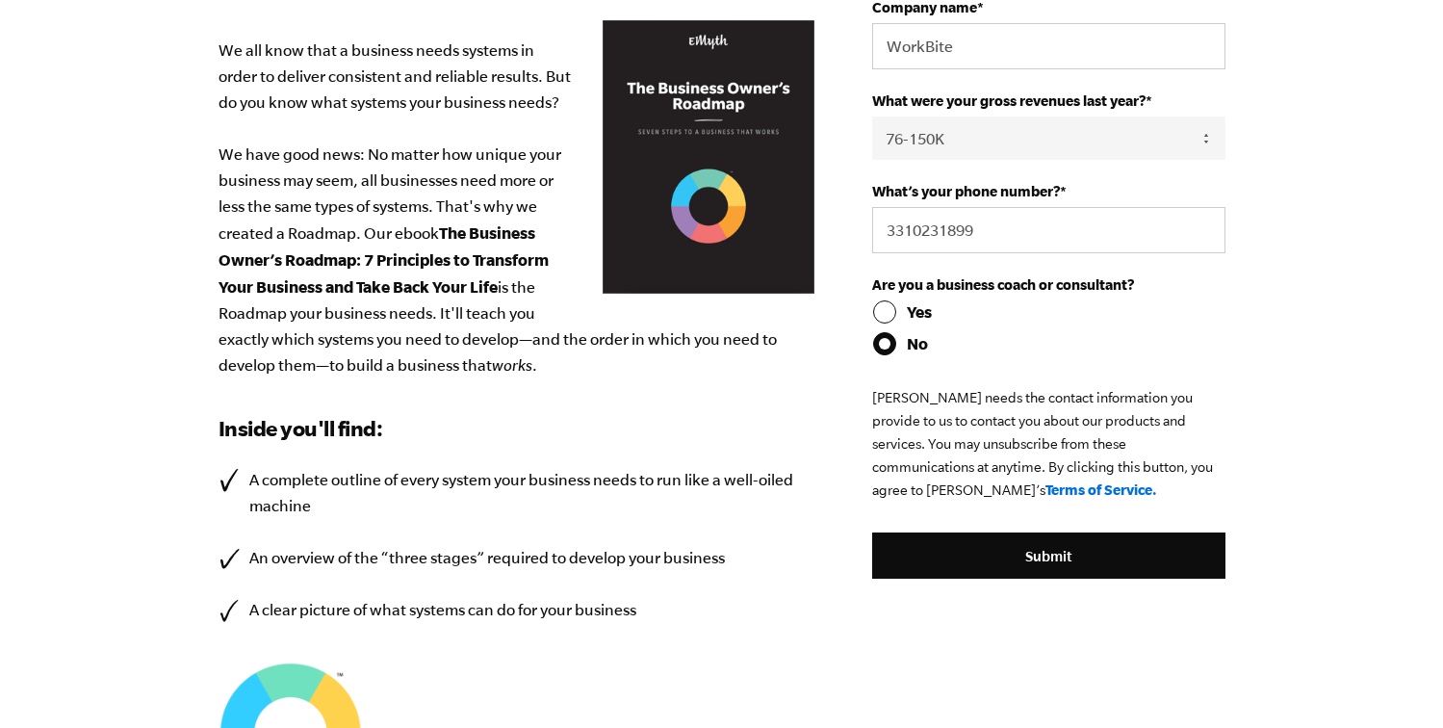
scroll to position [560, 0]
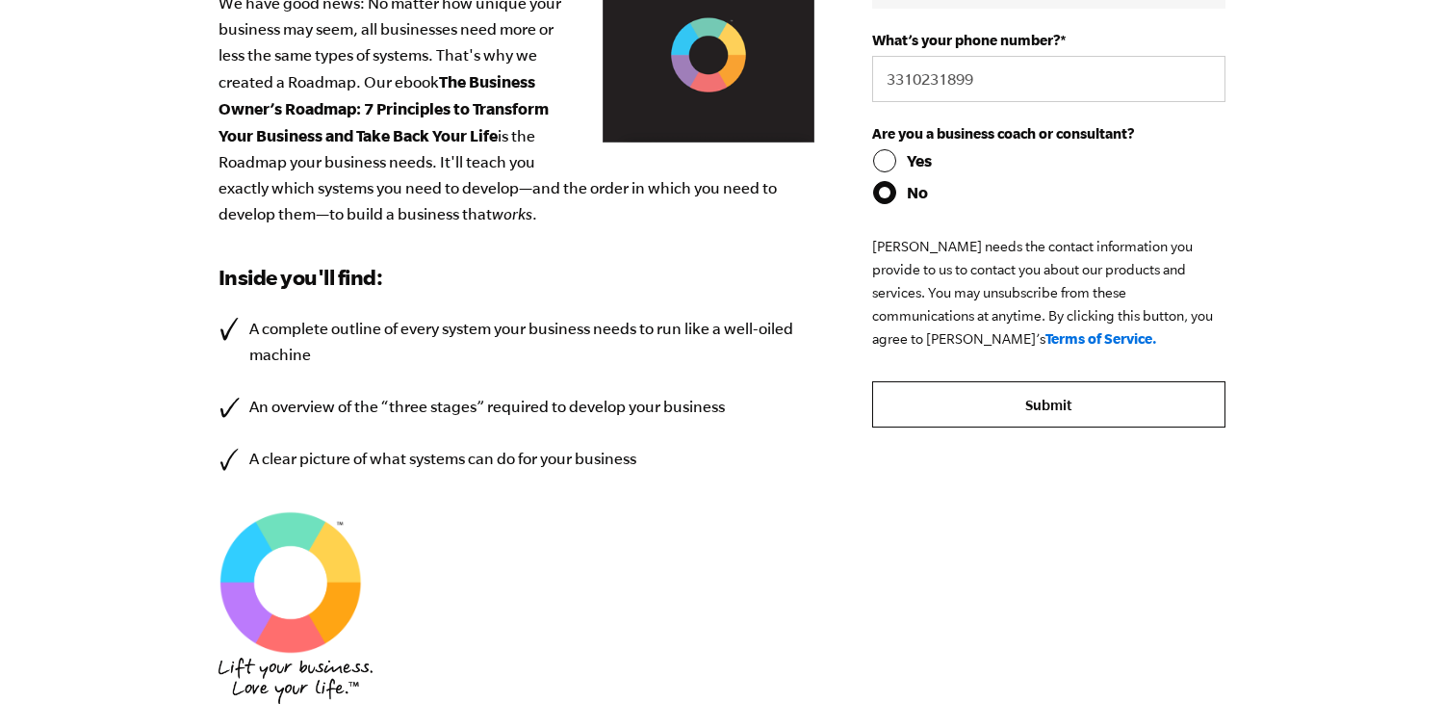
click at [1042, 398] on input "Submit" at bounding box center [1048, 404] width 352 height 46
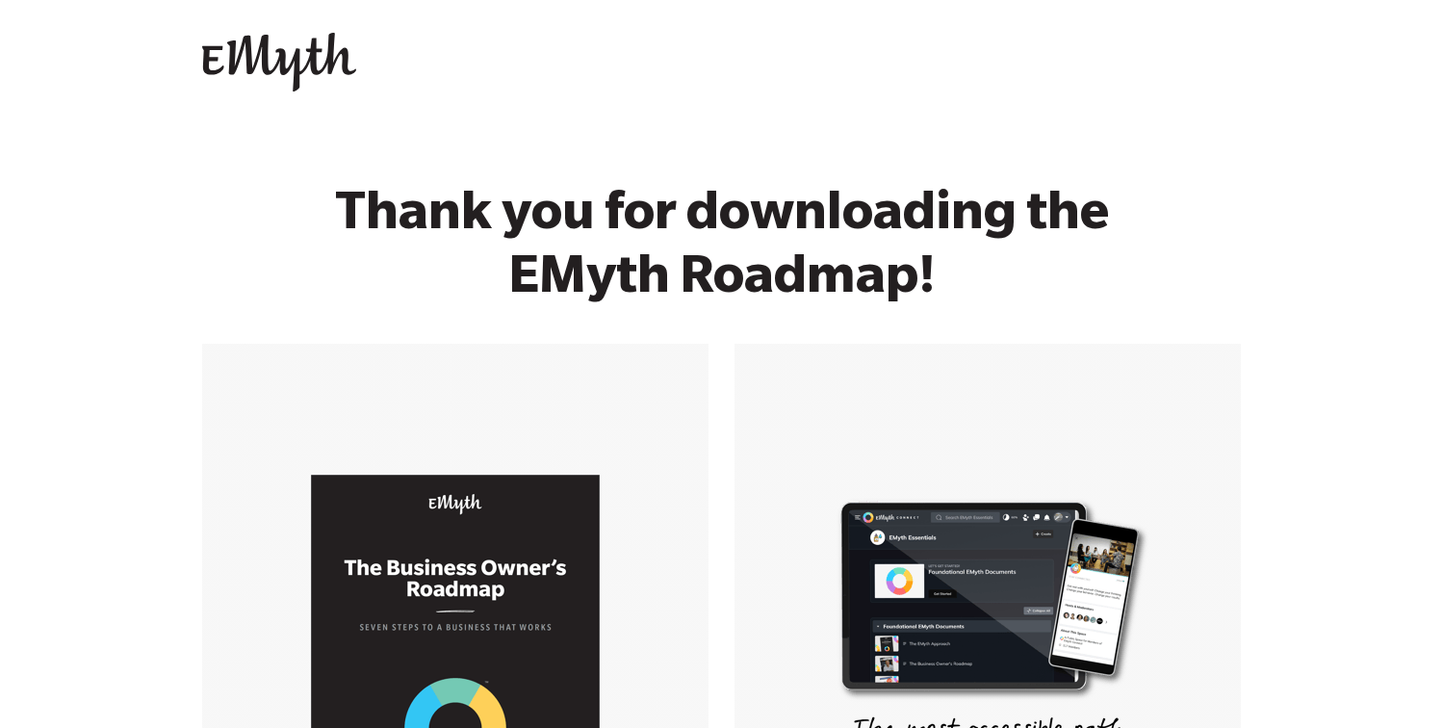
scroll to position [462, 0]
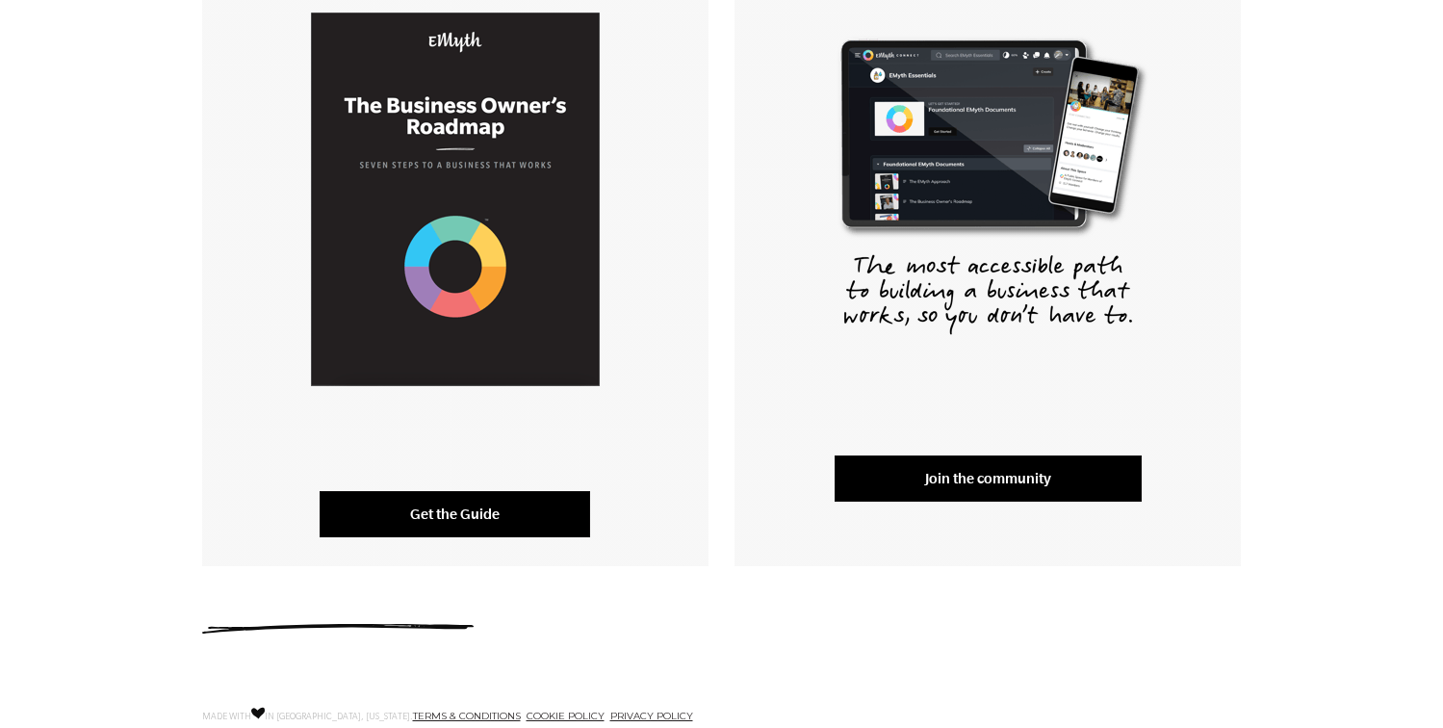
click at [495, 507] on link "Get the Guide" at bounding box center [455, 514] width 271 height 46
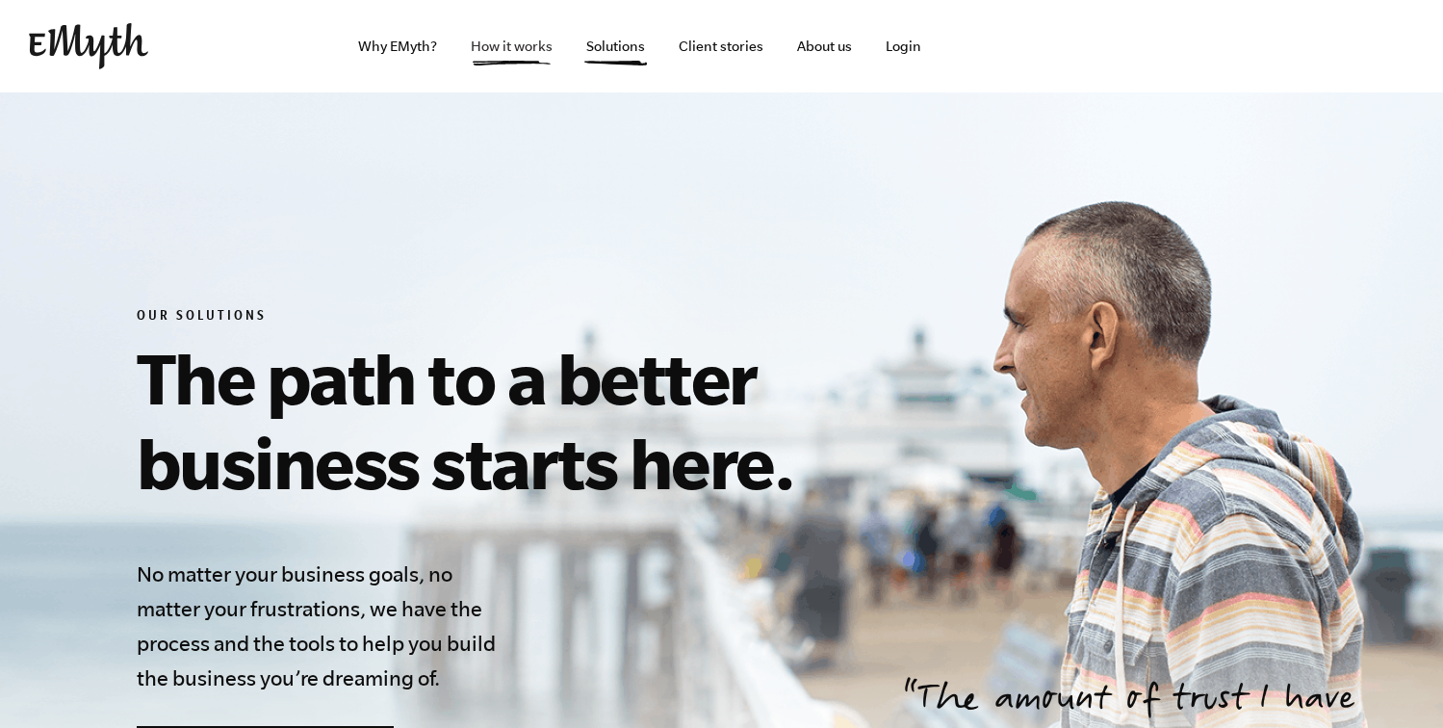
click at [492, 45] on link "How it works" at bounding box center [511, 46] width 113 height 92
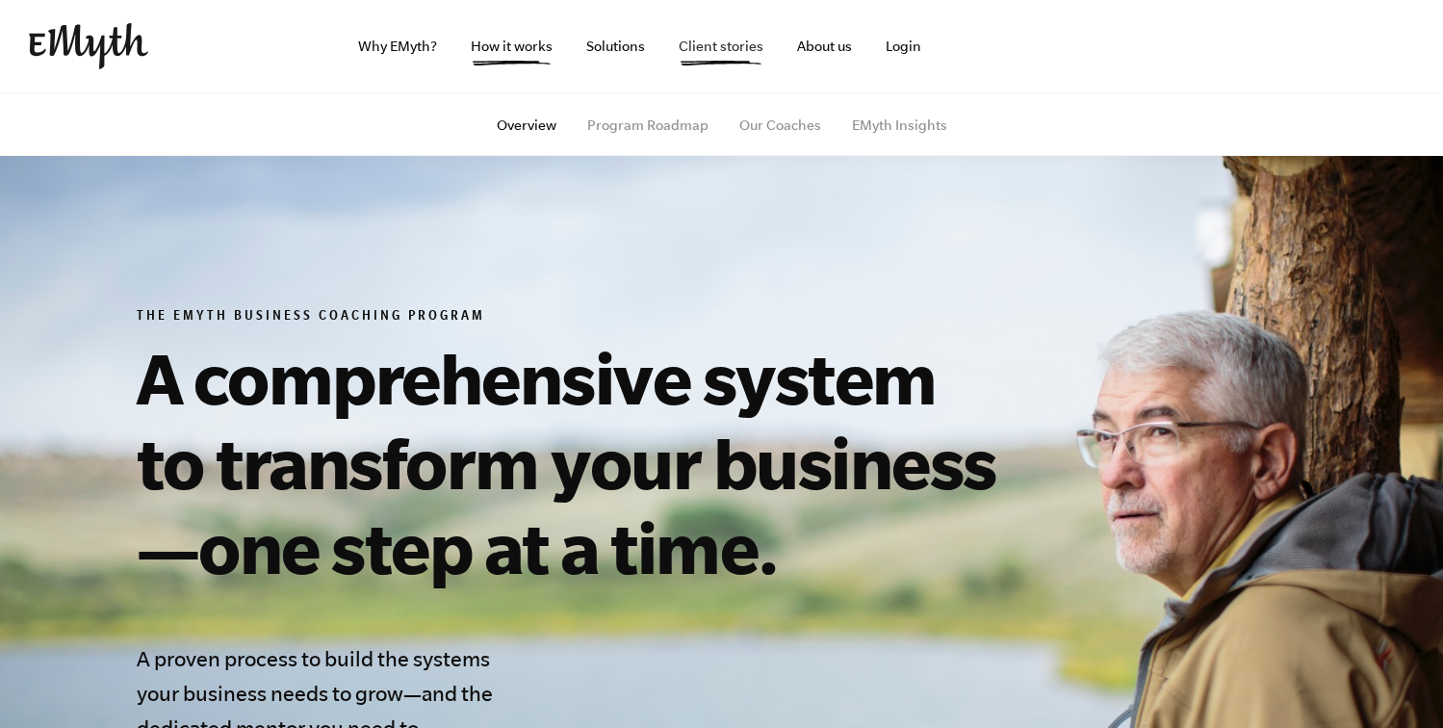
click at [733, 51] on link "Client stories" at bounding box center [721, 46] width 116 height 92
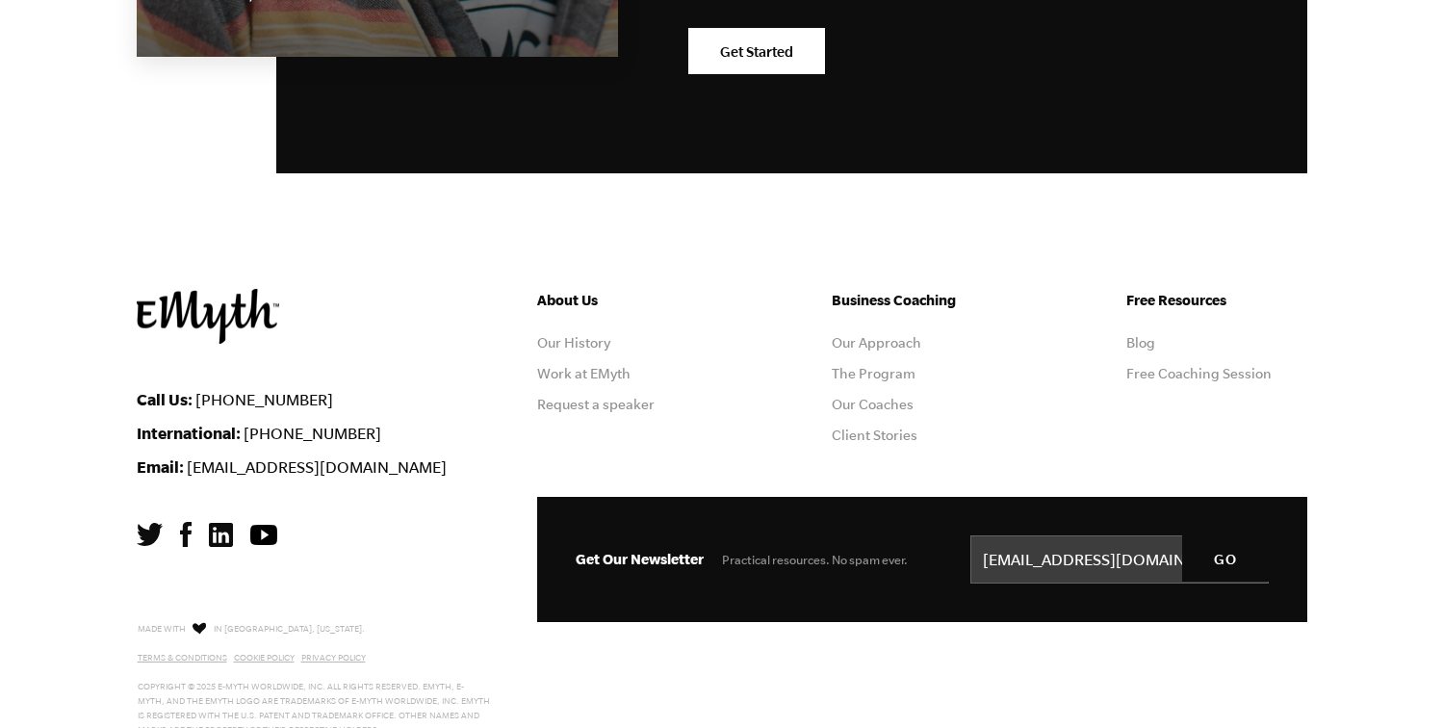
scroll to position [2428, 0]
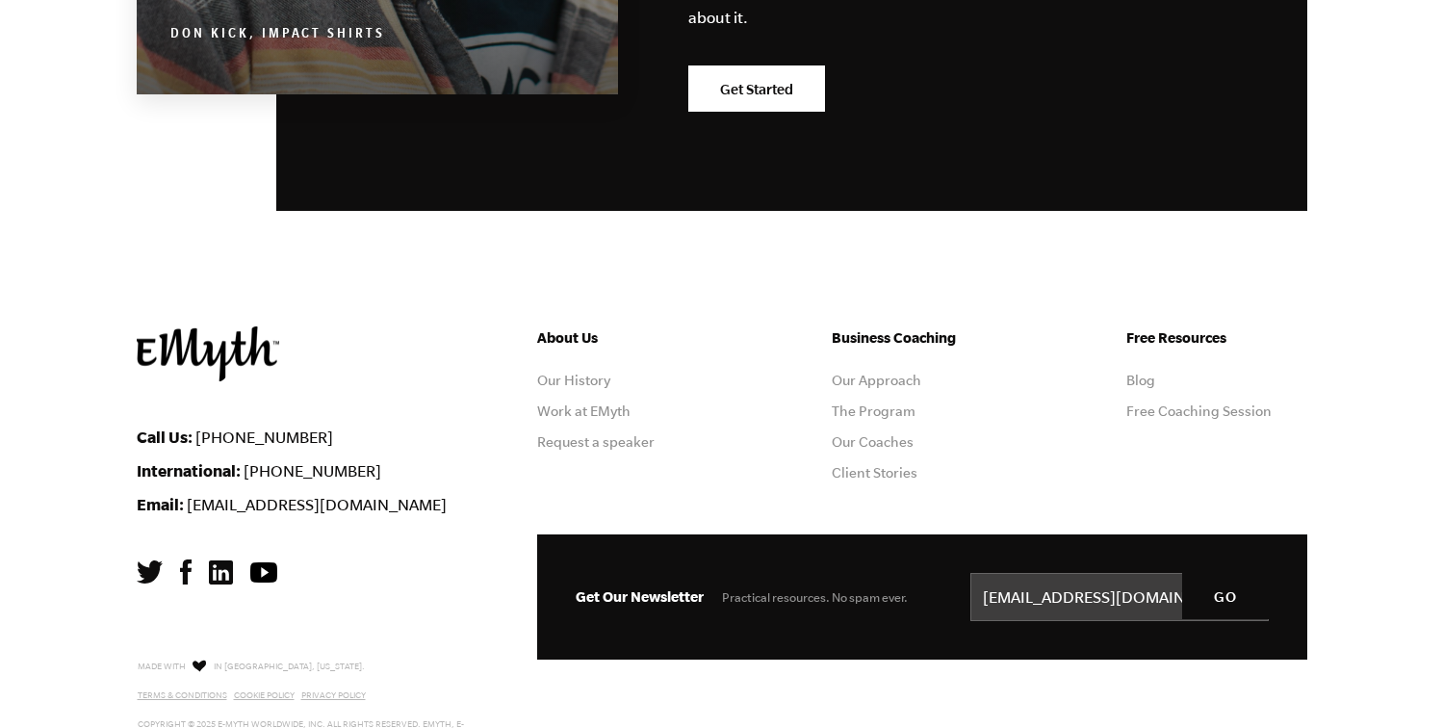
click at [262, 577] on img at bounding box center [263, 572] width 27 height 20
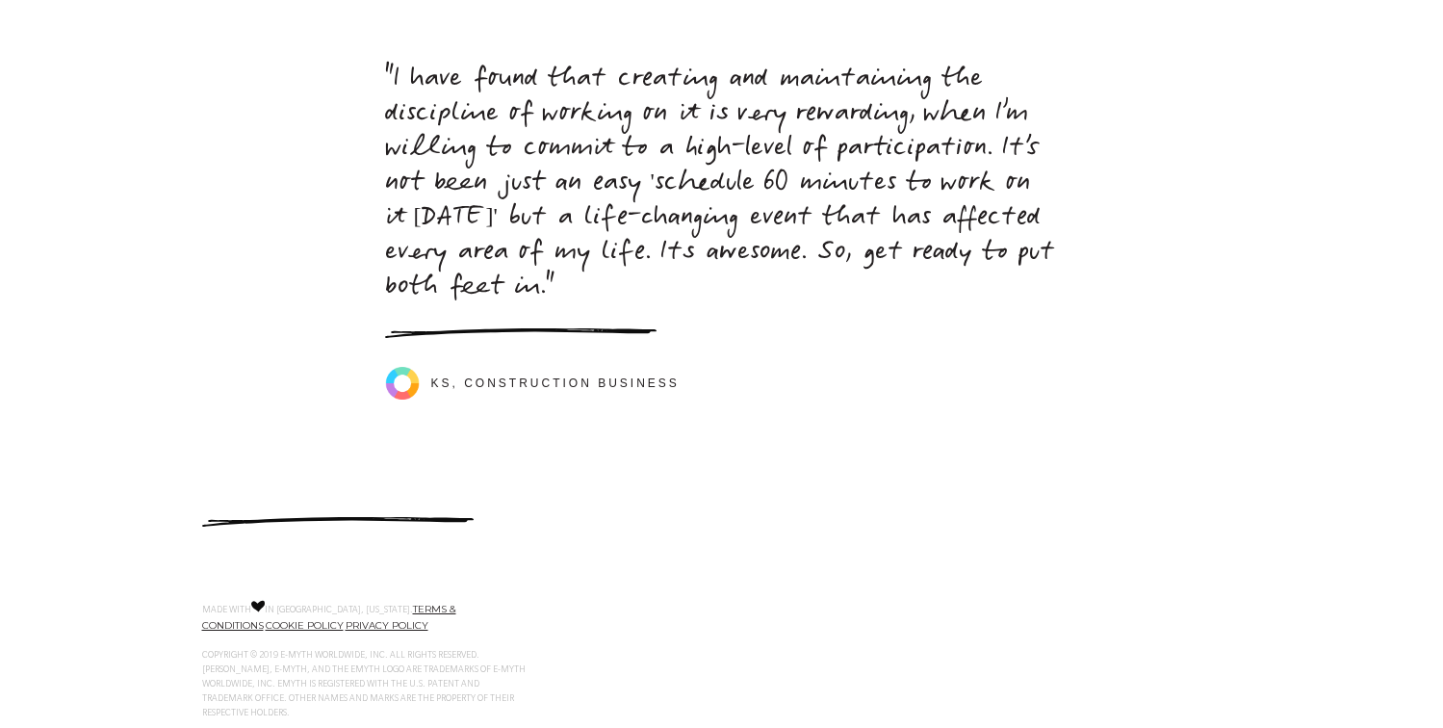
scroll to position [8771, 0]
